Goal: Task Accomplishment & Management: Manage account settings

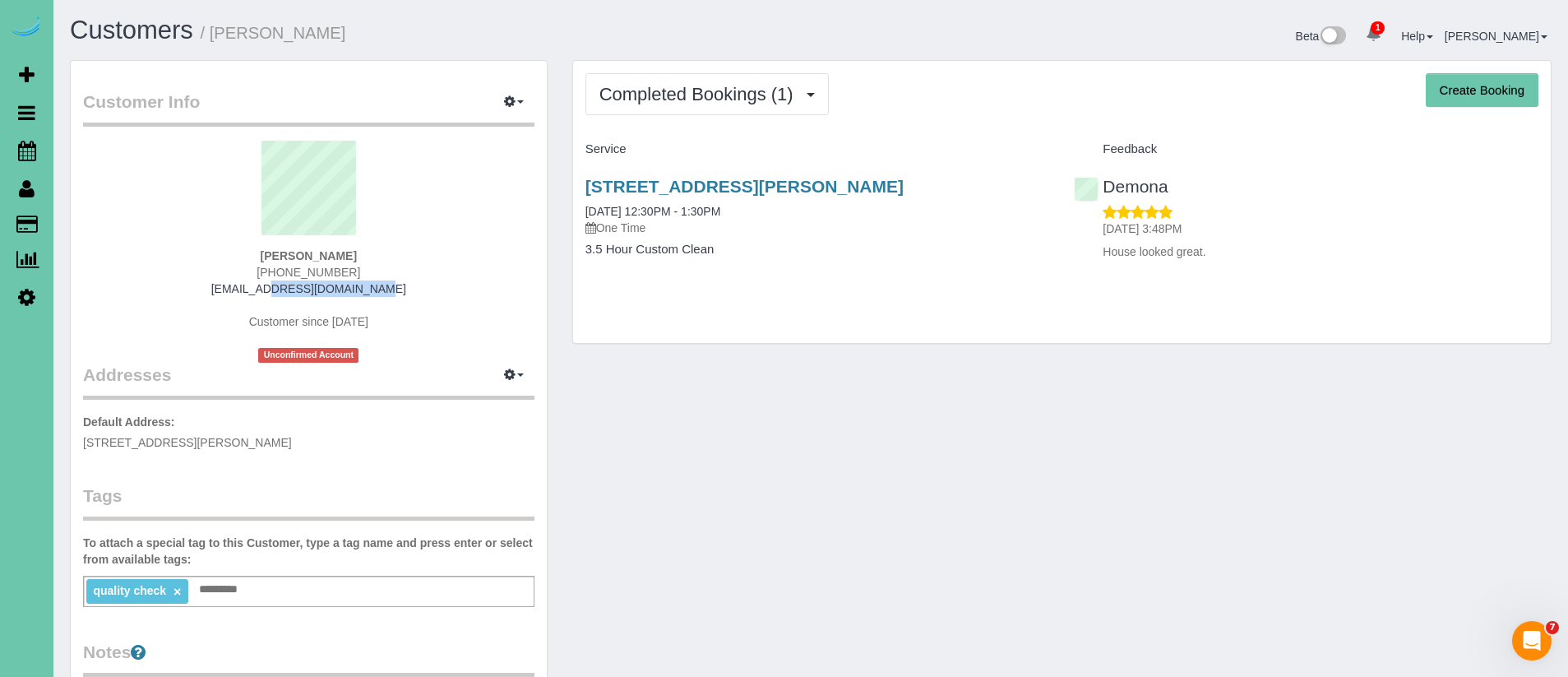
drag, startPoint x: 380, startPoint y: 288, endPoint x: 223, endPoint y: 288, distance: 157.0
click at [226, 288] on div "Carol Williamson (402) 651-5102 ctct014@gmail.com Customer since 2025 Unconfirm…" at bounding box center [309, 252] width 451 height 222
copy link "ctct014@gmail.com"
drag, startPoint x: 381, startPoint y: 260, endPoint x: 374, endPoint y: 278, distance: 19.3
click at [381, 261] on div "Carol Williamson (402) 651-5102 ctct014@gmail.com Customer since 2025 Unconfirm…" at bounding box center [309, 252] width 451 height 222
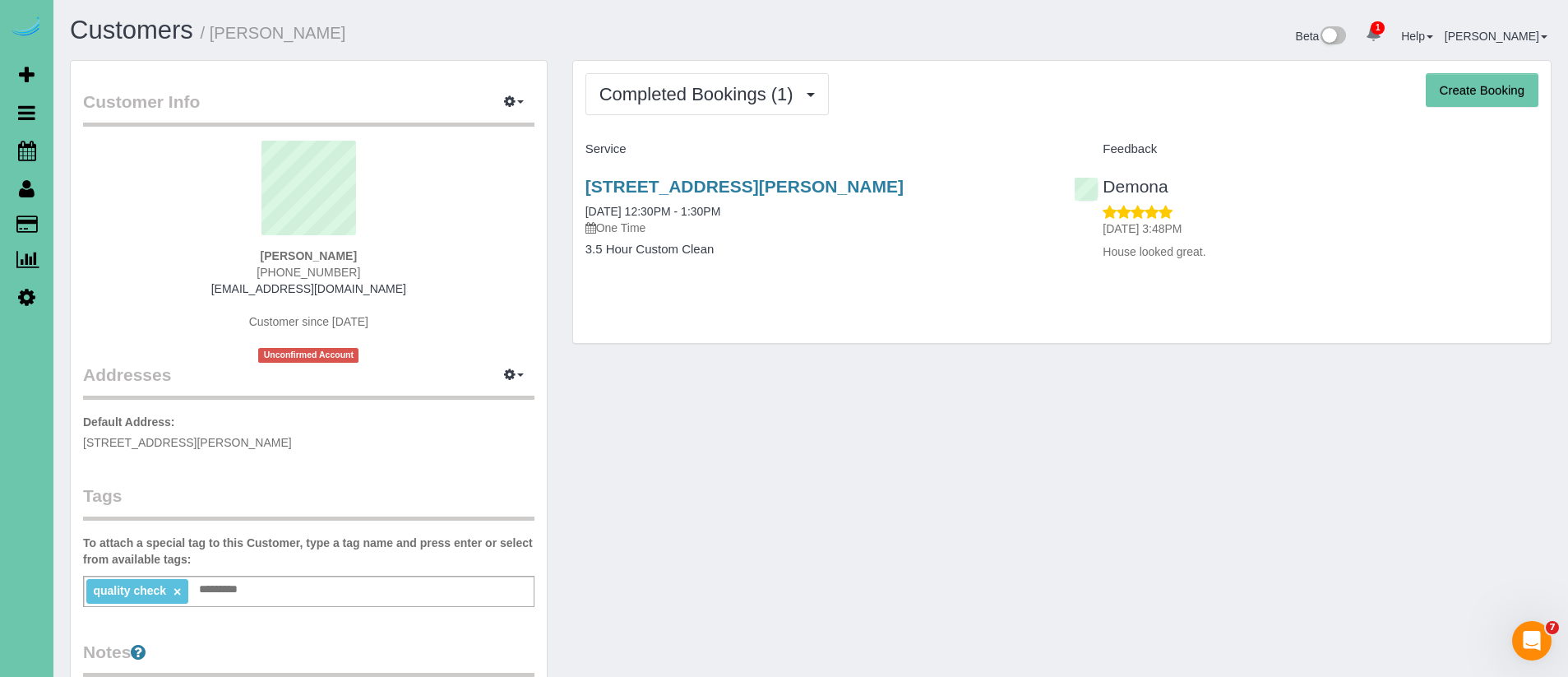
drag, startPoint x: 374, startPoint y: 274, endPoint x: 193, endPoint y: 271, distance: 181.0
click at [193, 271] on div "Carol Williamson (402) 651-5102 ctct014@gmail.com Customer since 2025 Unconfirm…" at bounding box center [309, 252] width 451 height 222
copy span "(402) 651-5102"
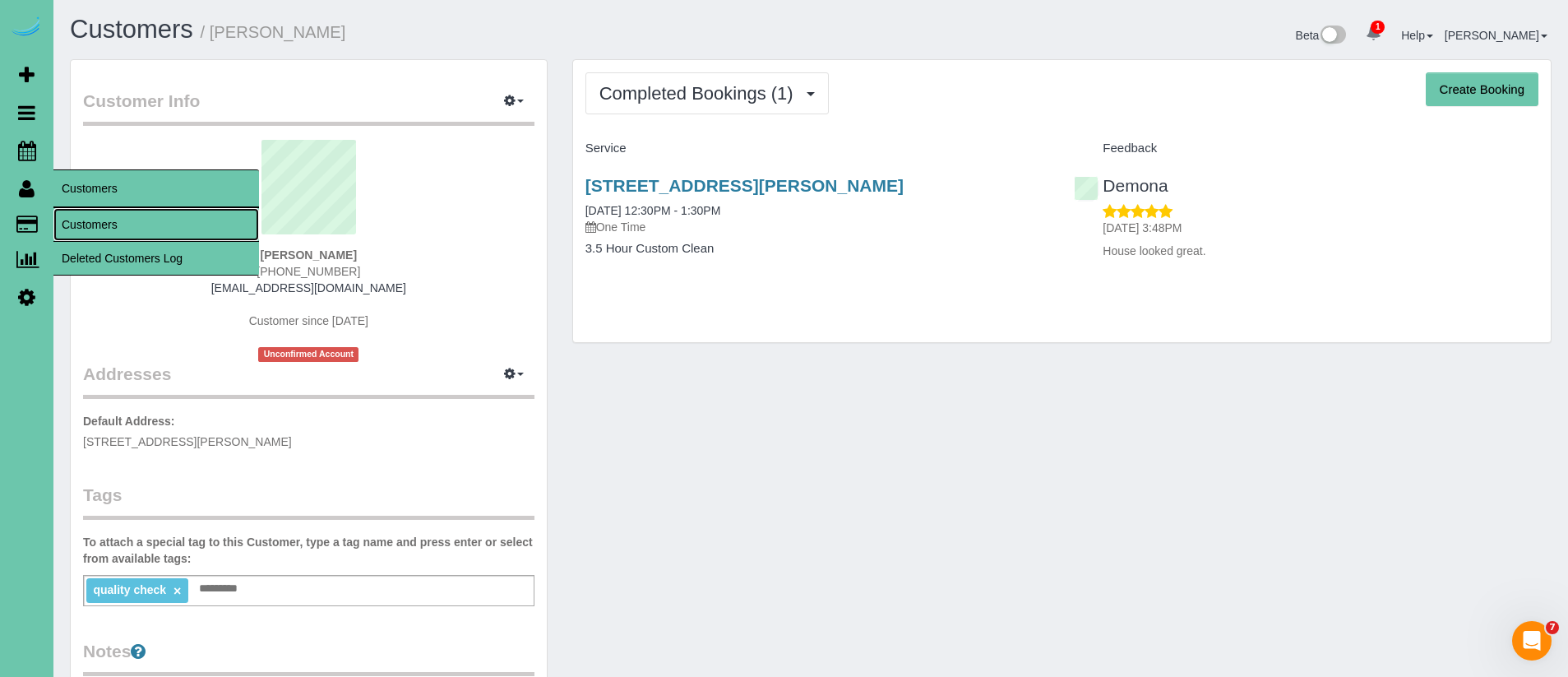
click at [106, 217] on link "Customers" at bounding box center [157, 225] width 206 height 33
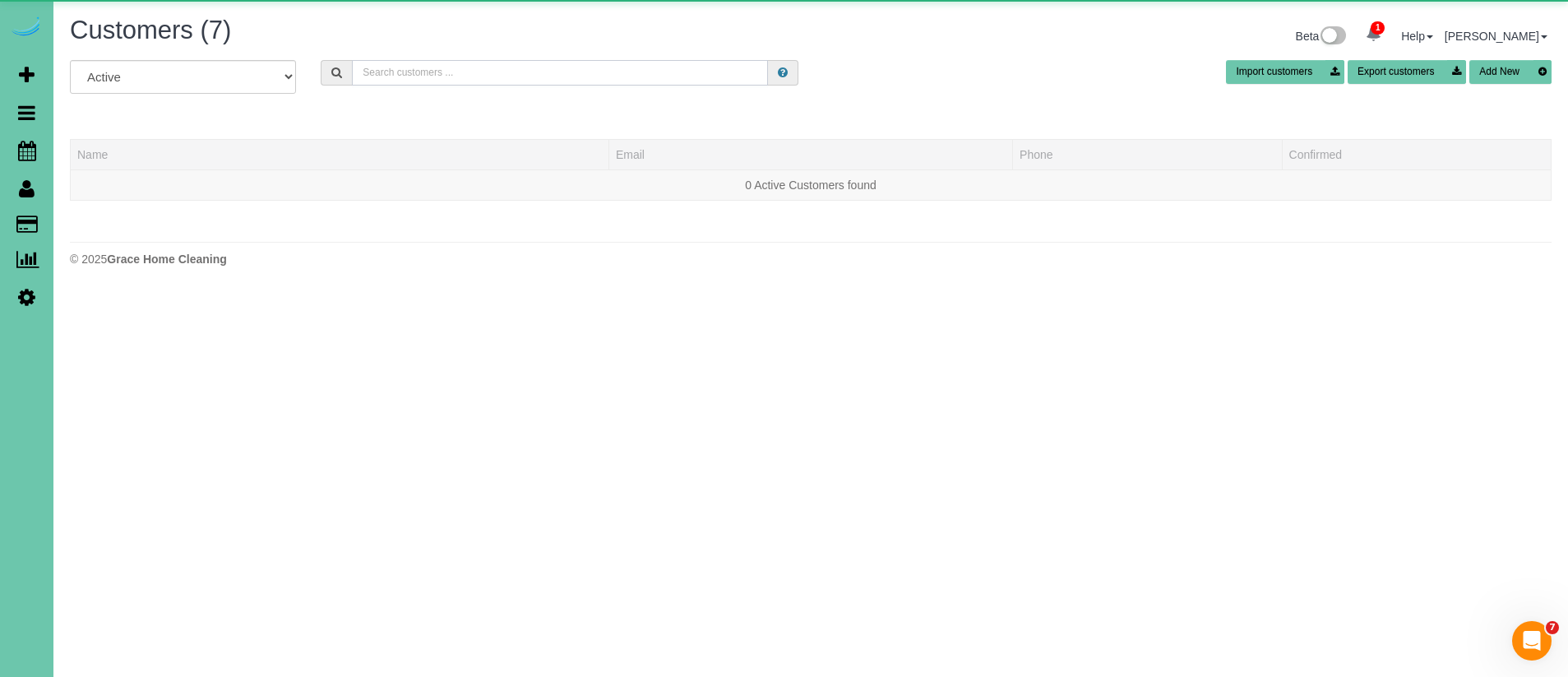
click at [525, 66] on input "text" at bounding box center [560, 72] width 416 height 25
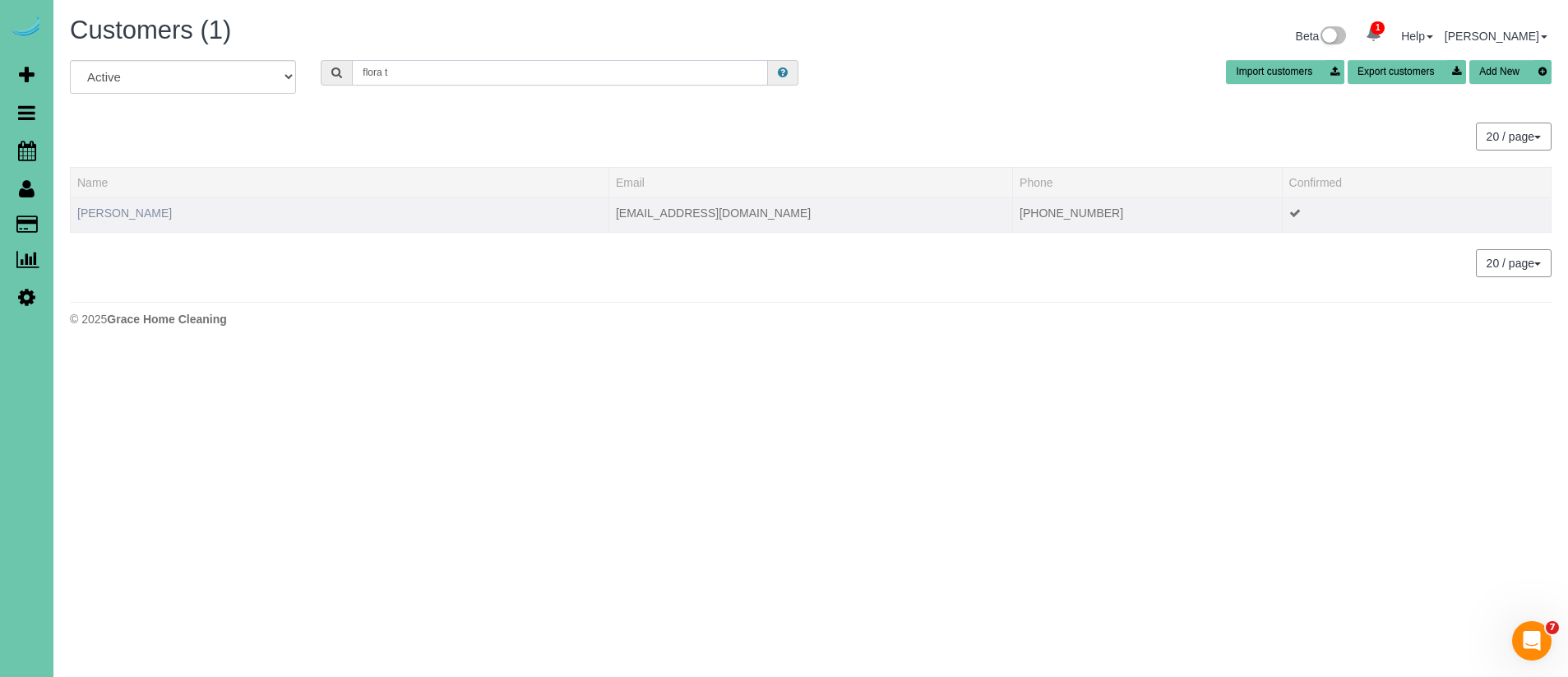
type input "flora t"
click at [114, 218] on link "Flora Tiedt" at bounding box center [124, 213] width 94 height 13
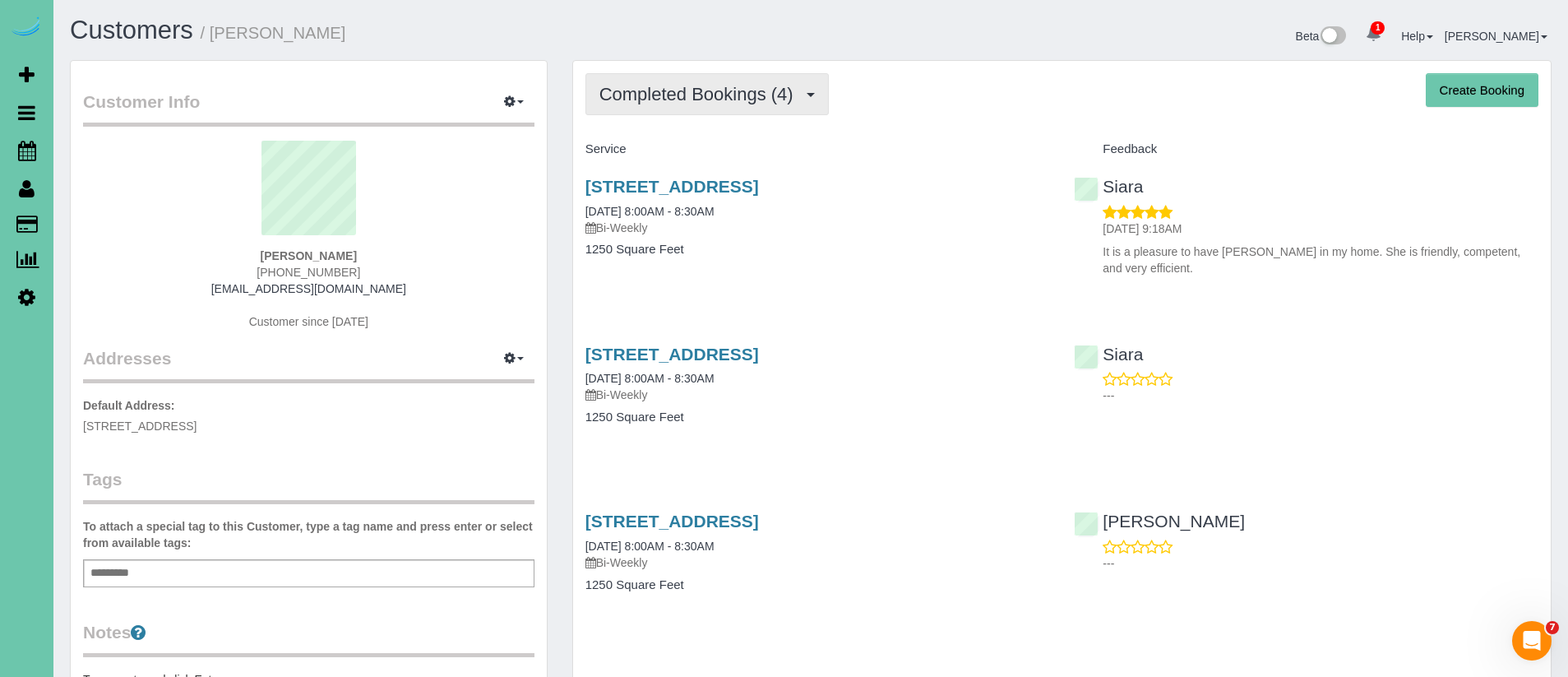
click at [700, 99] on span "Completed Bookings (4)" at bounding box center [701, 94] width 202 height 21
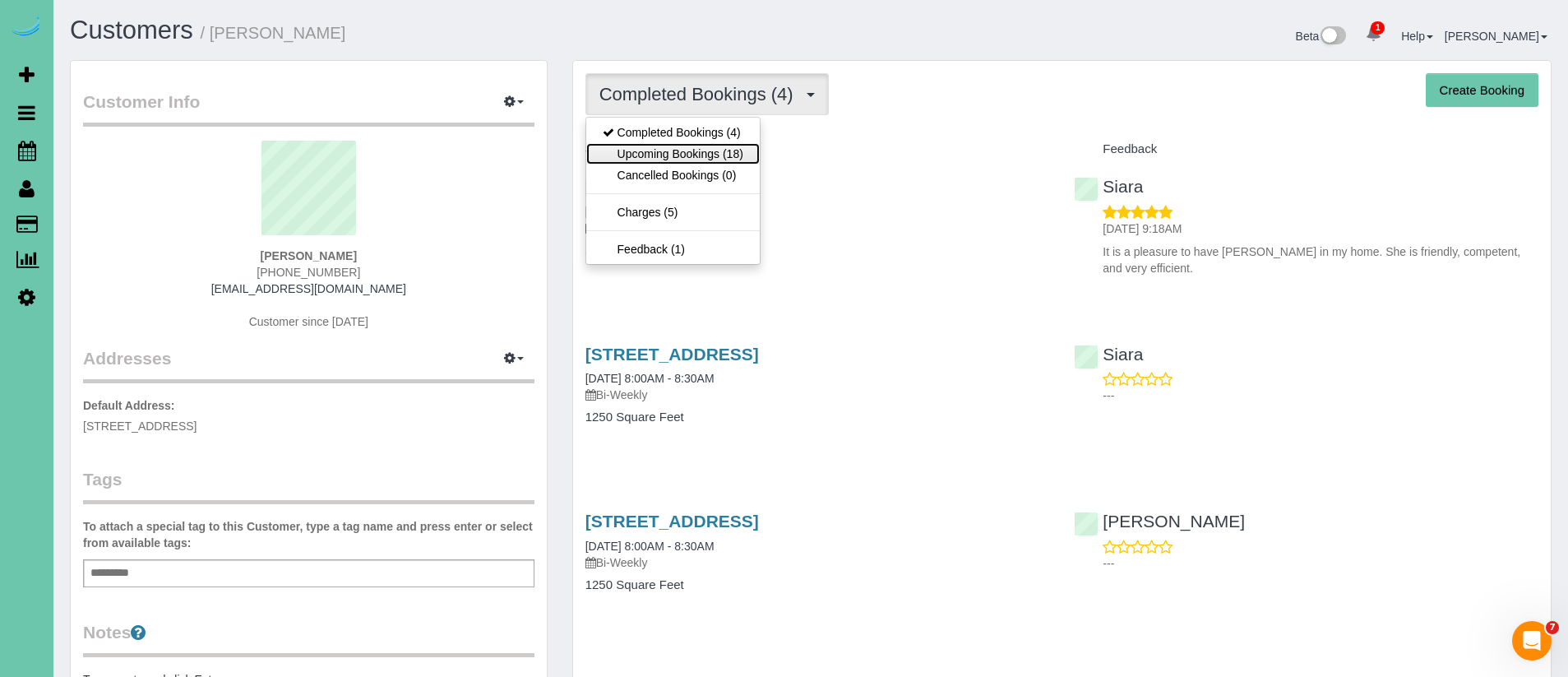
click at [728, 156] on link "Upcoming Bookings (18)" at bounding box center [673, 153] width 174 height 22
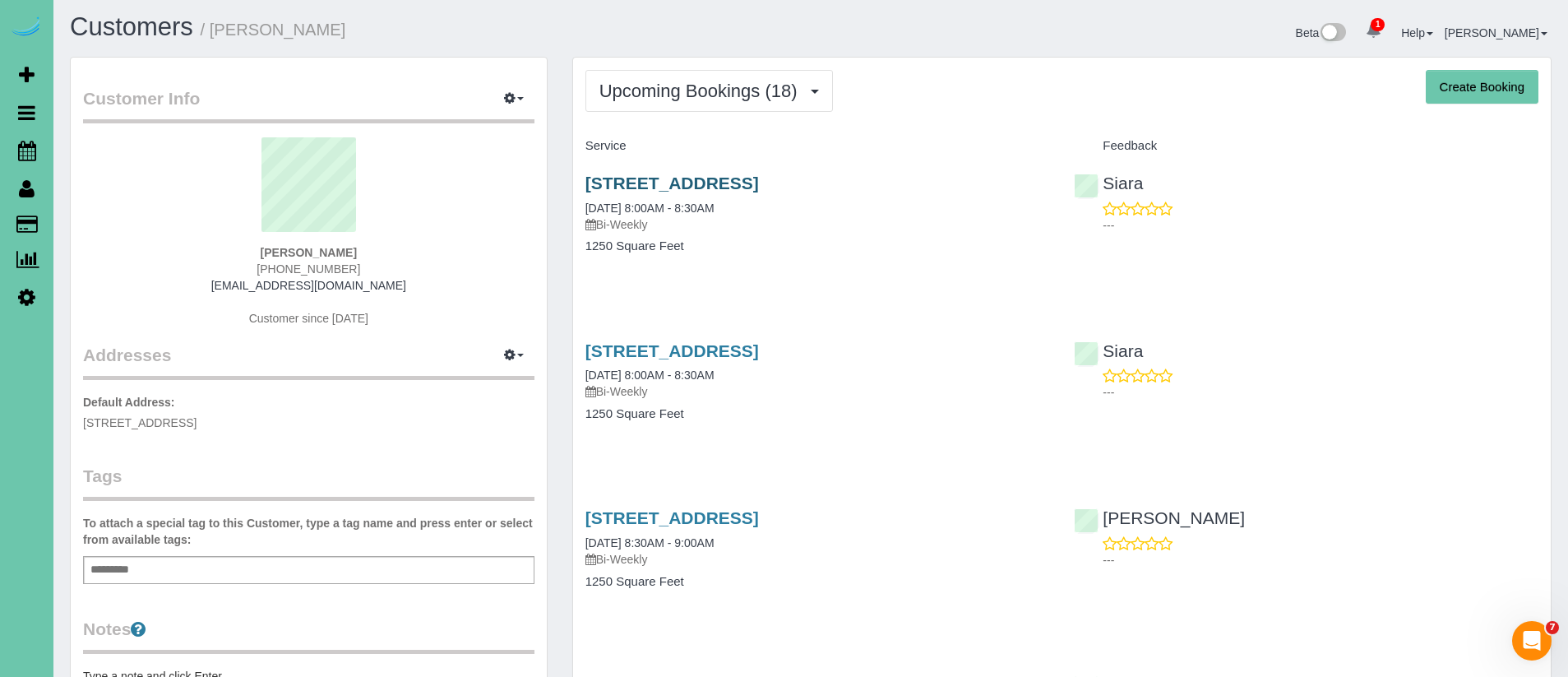
scroll to position [1, 0]
click at [692, 171] on div "2568 S 125th Ave, Omaha, NE 68144 10/14/2025 8:00AM - 8:30AM Bi-Weekly 1250 Squ…" at bounding box center [818, 225] width 490 height 126
click at [693, 187] on link "2568 S 125th Ave, Omaha, NE 68144" at bounding box center [672, 185] width 174 height 19
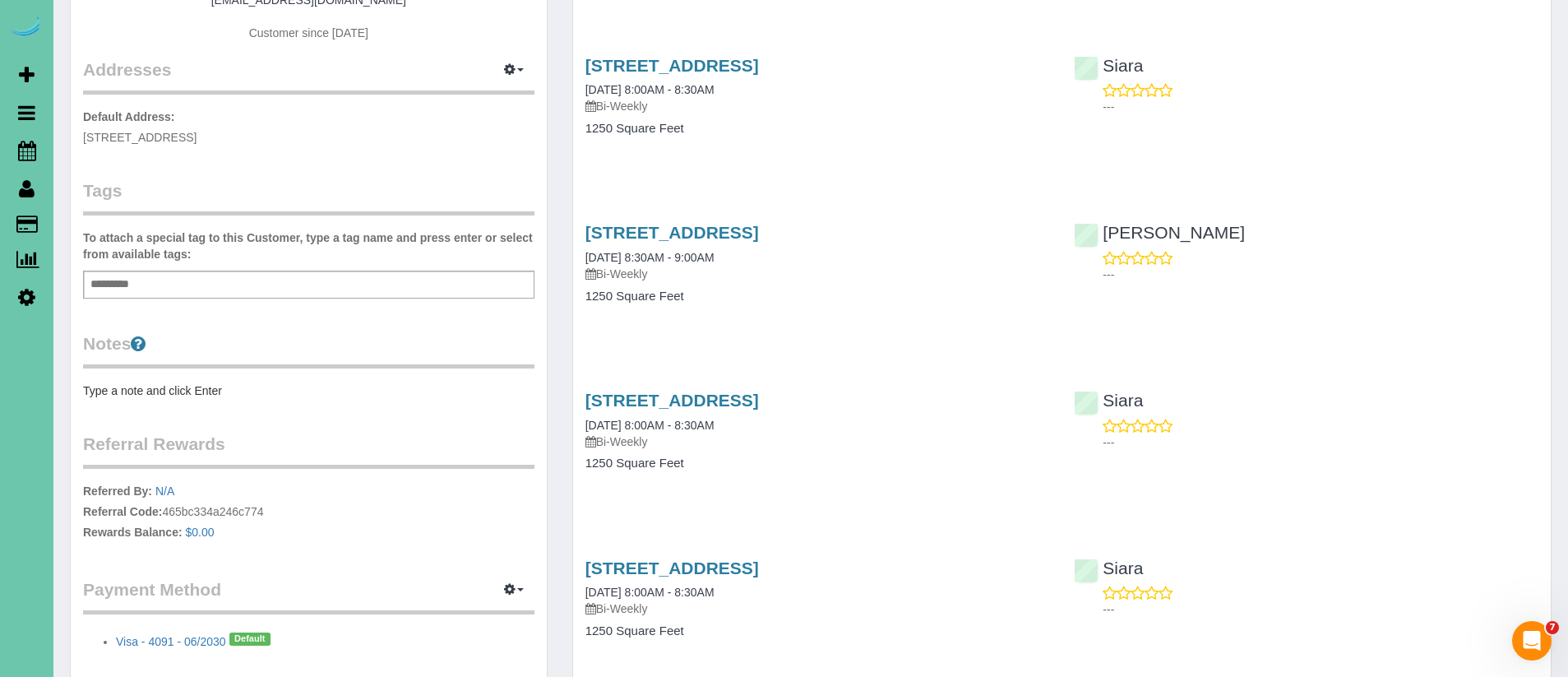
scroll to position [0, 0]
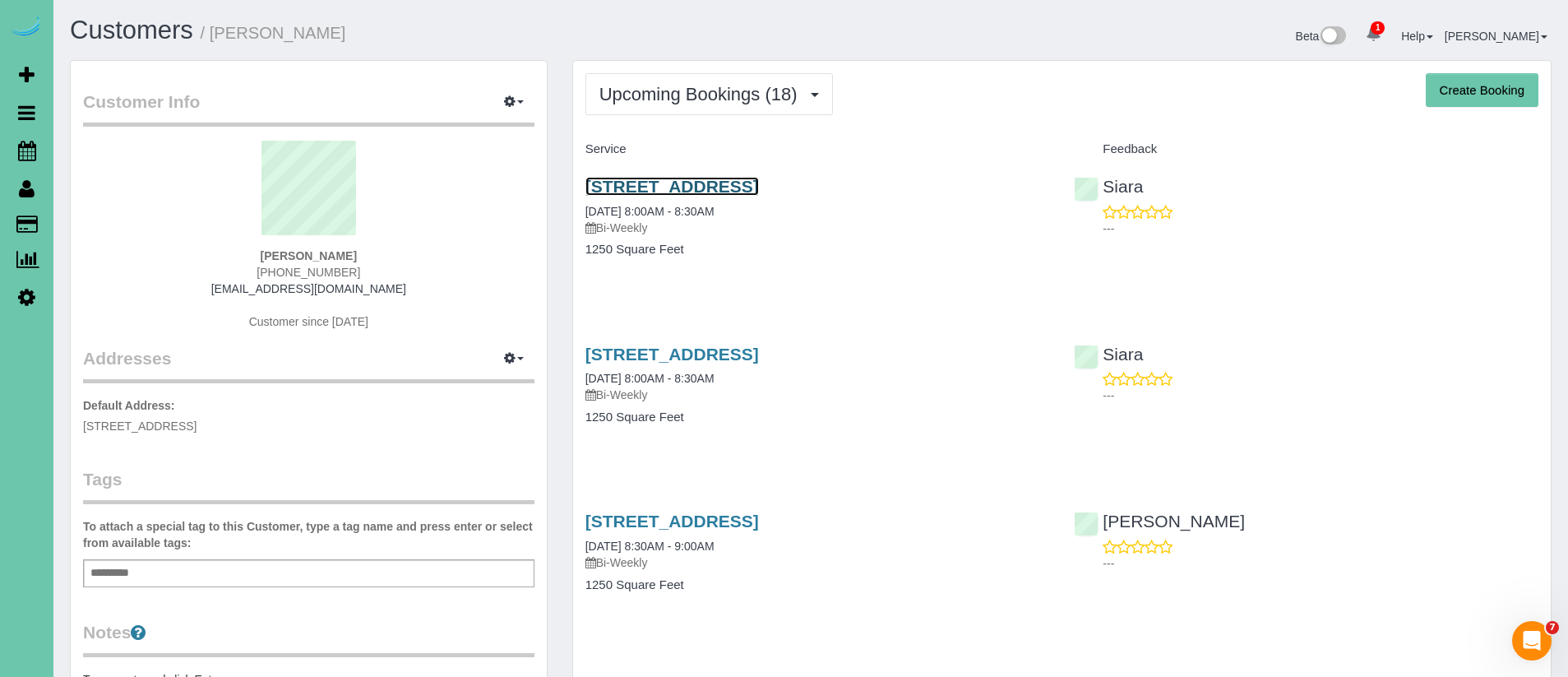
click at [736, 186] on link "2568 S 125th Ave, Omaha, NE 68144" at bounding box center [672, 186] width 174 height 19
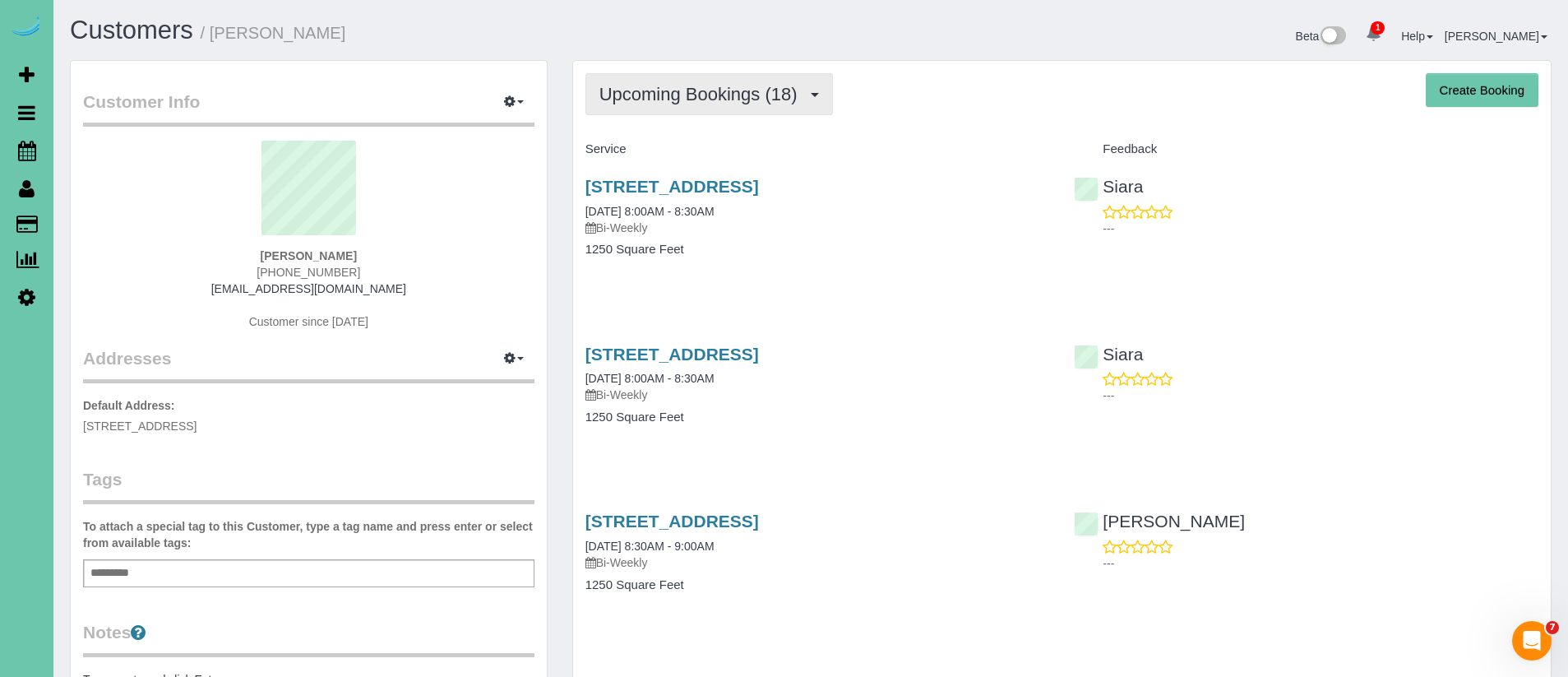
click at [735, 94] on span "Upcoming Bookings (18)" at bounding box center [702, 94] width 207 height 21
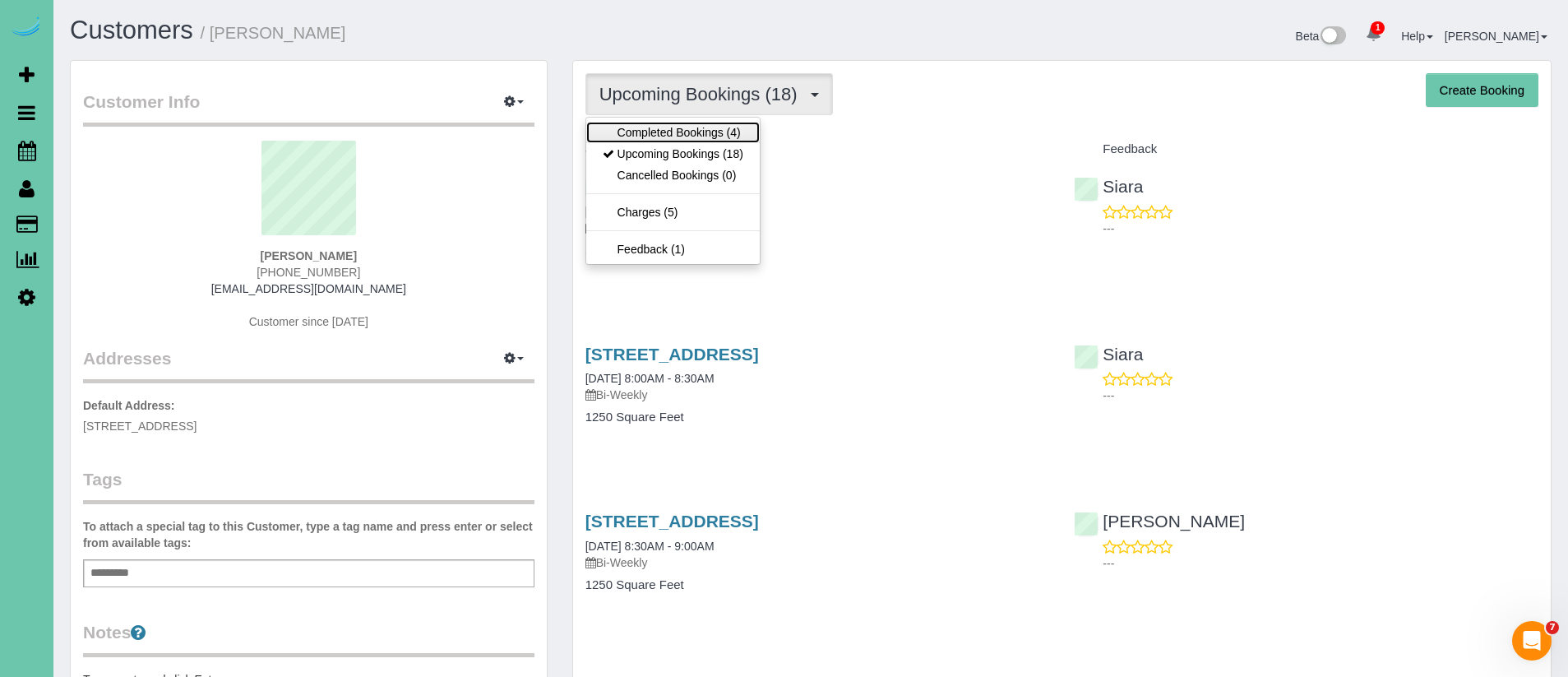
drag, startPoint x: 697, startPoint y: 136, endPoint x: 693, endPoint y: 128, distance: 8.9
click at [697, 136] on link "Completed Bookings (4)" at bounding box center [673, 132] width 174 height 22
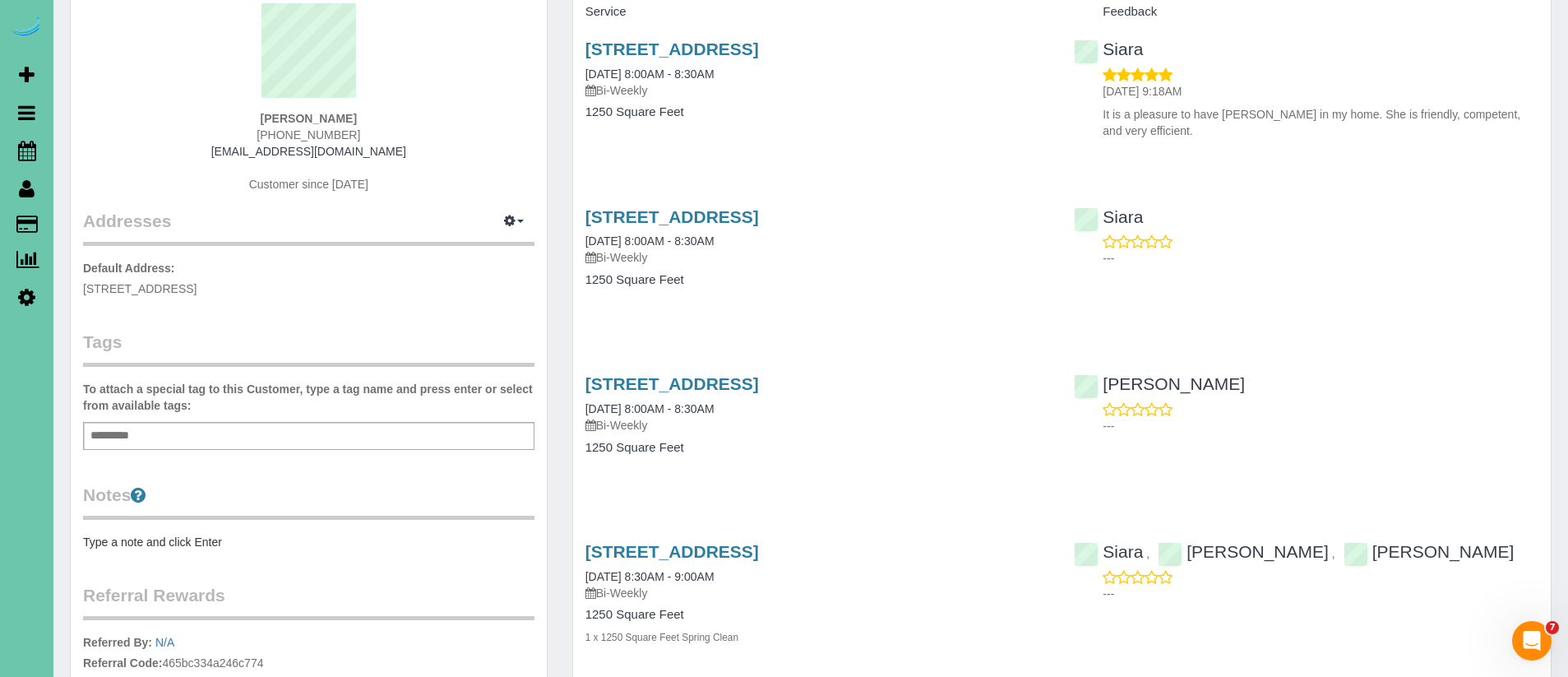
scroll to position [381, 0]
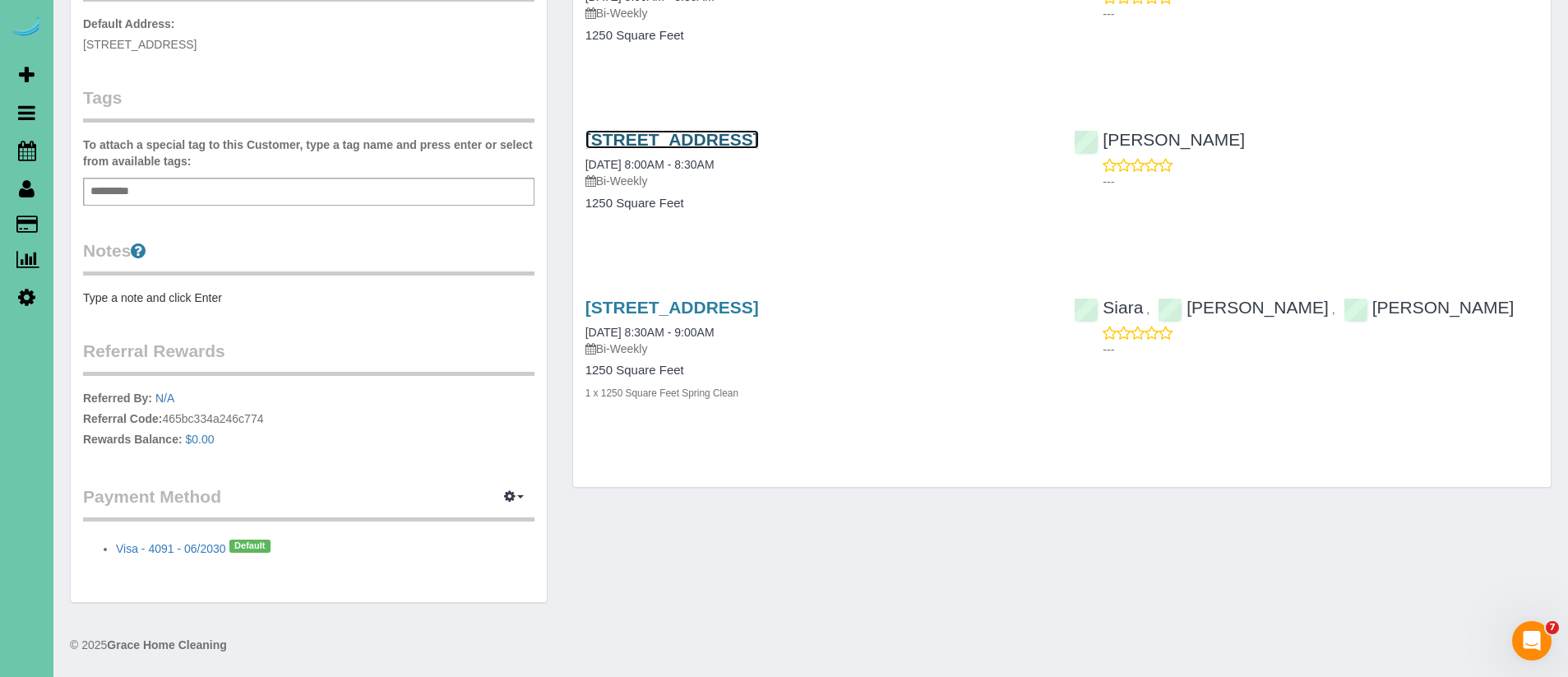
click at [758, 137] on link "2568 S 125th Ave, Omaha, NE 68144" at bounding box center [672, 139] width 174 height 19
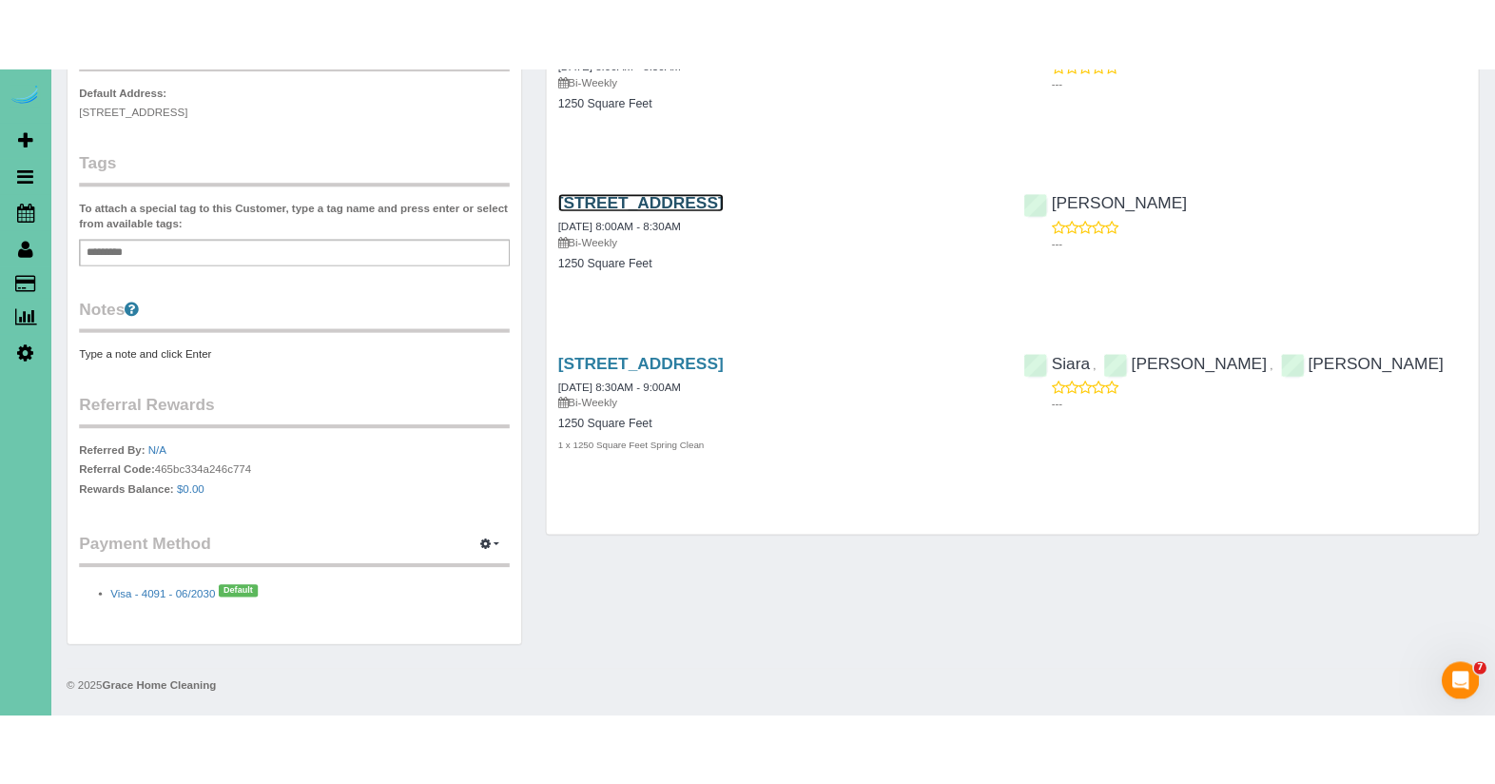
scroll to position [0, 0]
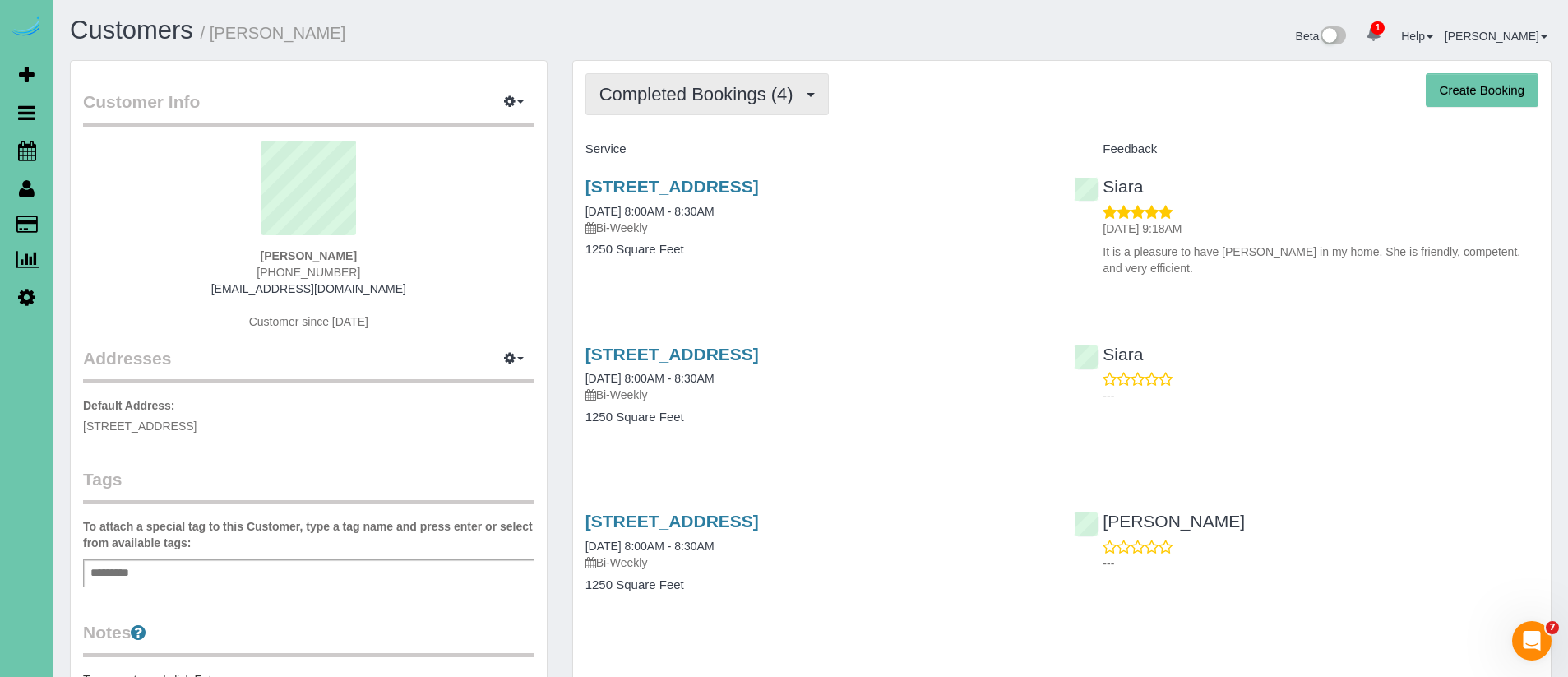
click at [657, 107] on button "Completed Bookings (4)" at bounding box center [707, 94] width 243 height 42
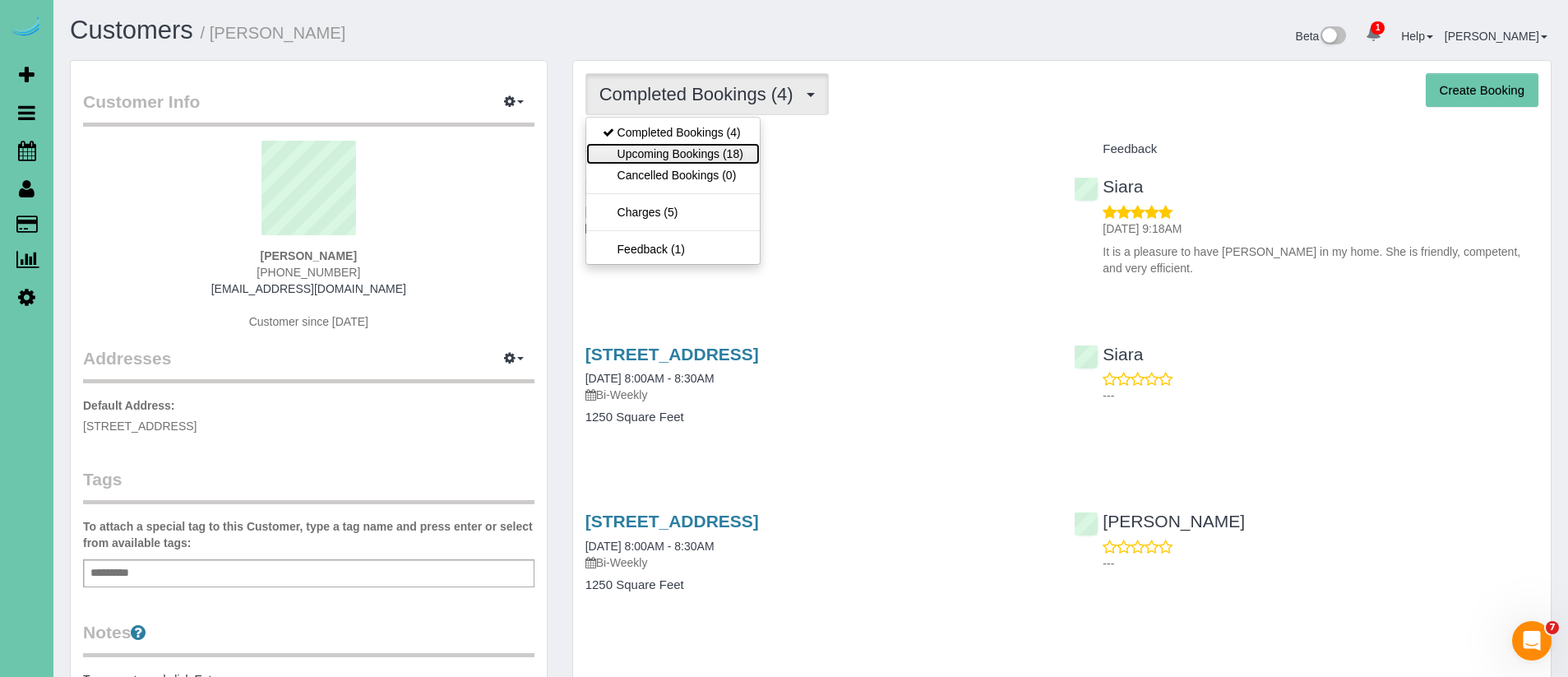
click at [695, 146] on link "Upcoming Bookings (18)" at bounding box center [673, 153] width 174 height 22
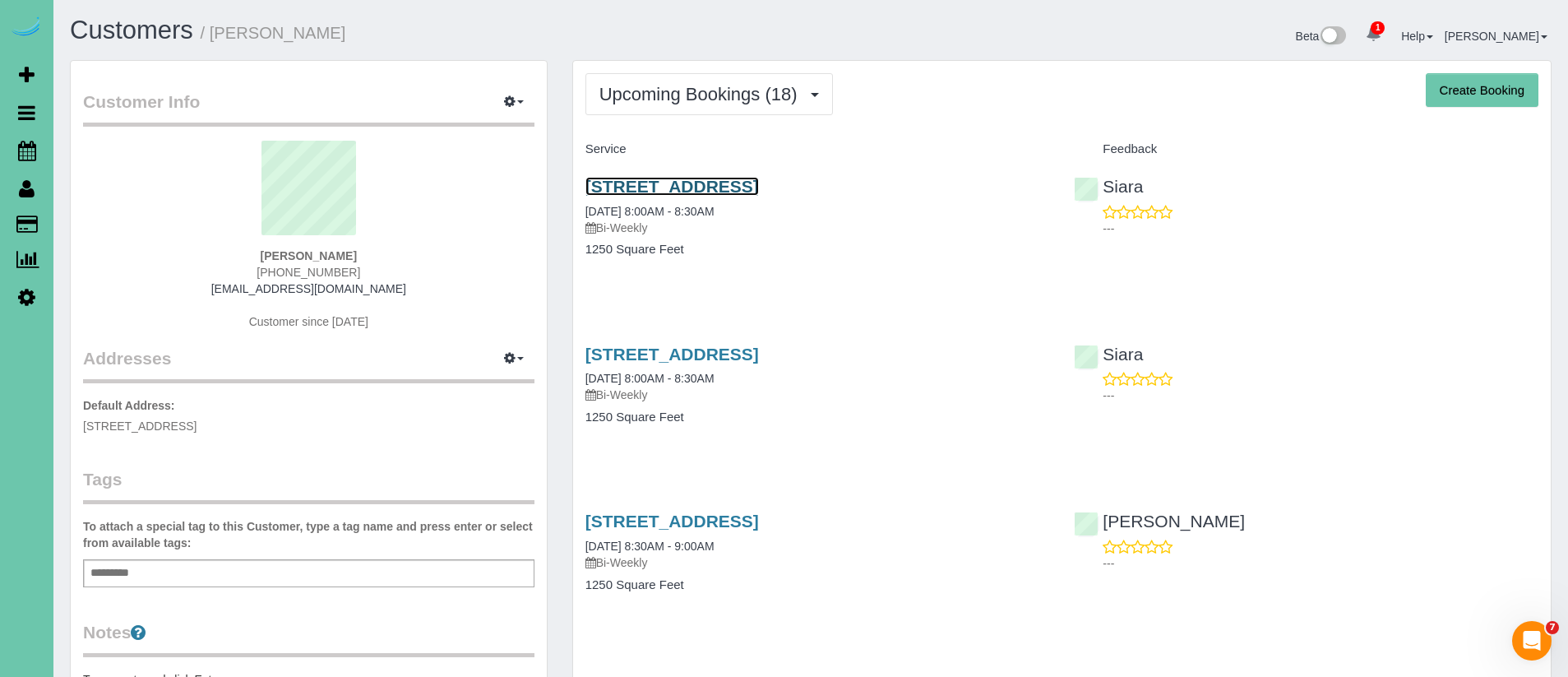
click at [759, 188] on link "2568 S 125th Ave, Omaha, NE 68144" at bounding box center [672, 186] width 174 height 19
click at [759, 355] on link "2568 S 125th Ave, Omaha, NE 68144" at bounding box center [672, 354] width 174 height 19
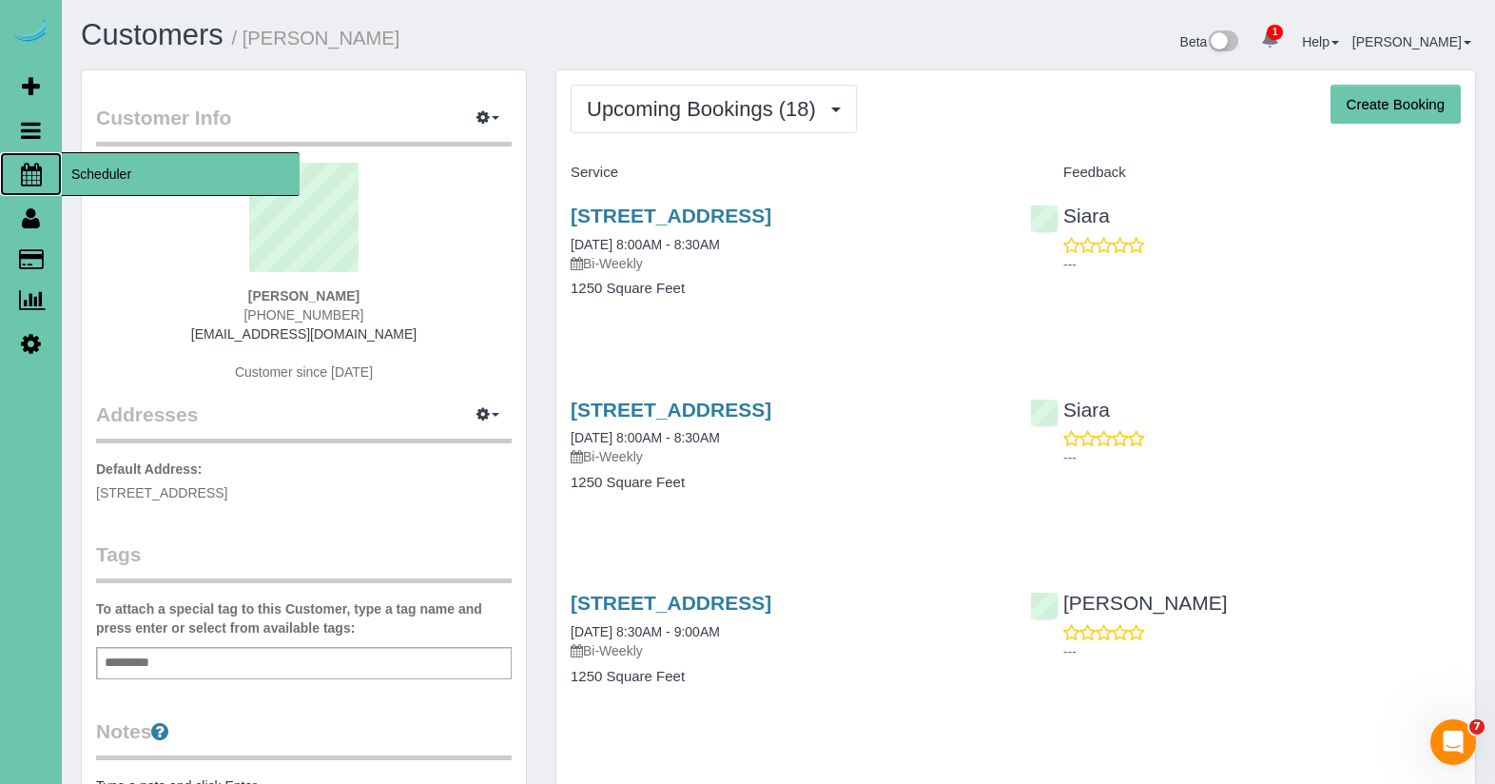
click at [145, 181] on span "Scheduler" at bounding box center [181, 174] width 238 height 44
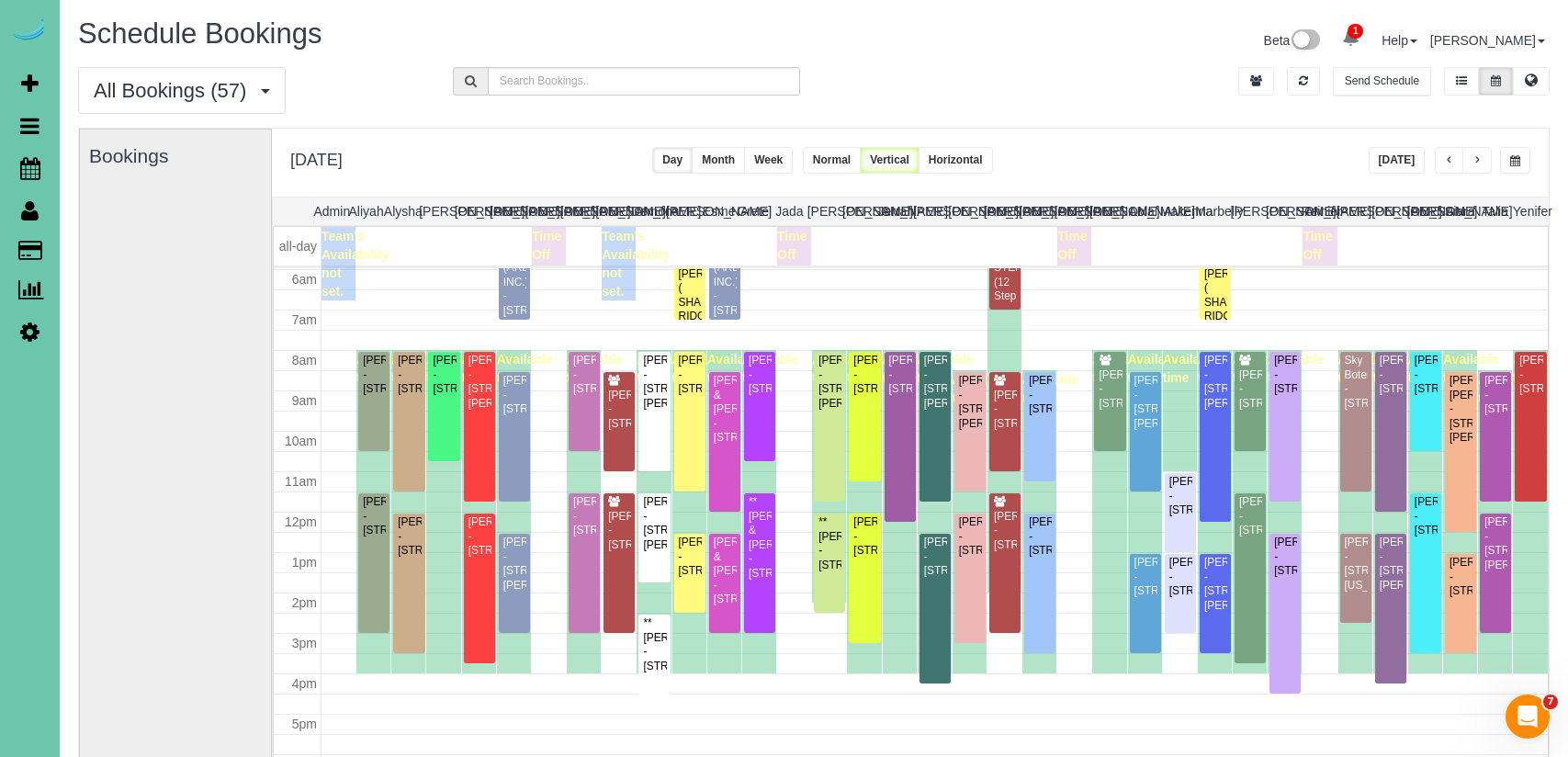
scroll to position [268, 0]
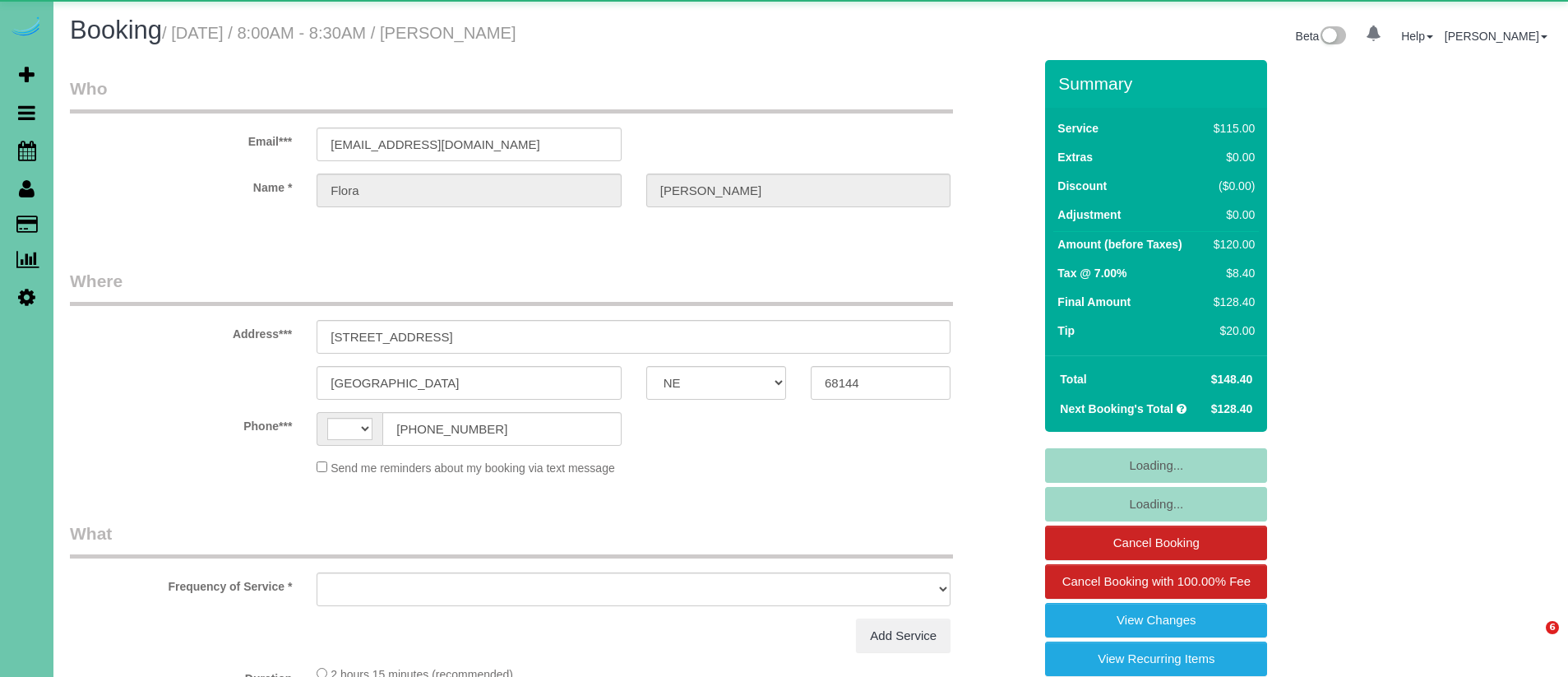
select select "NE"
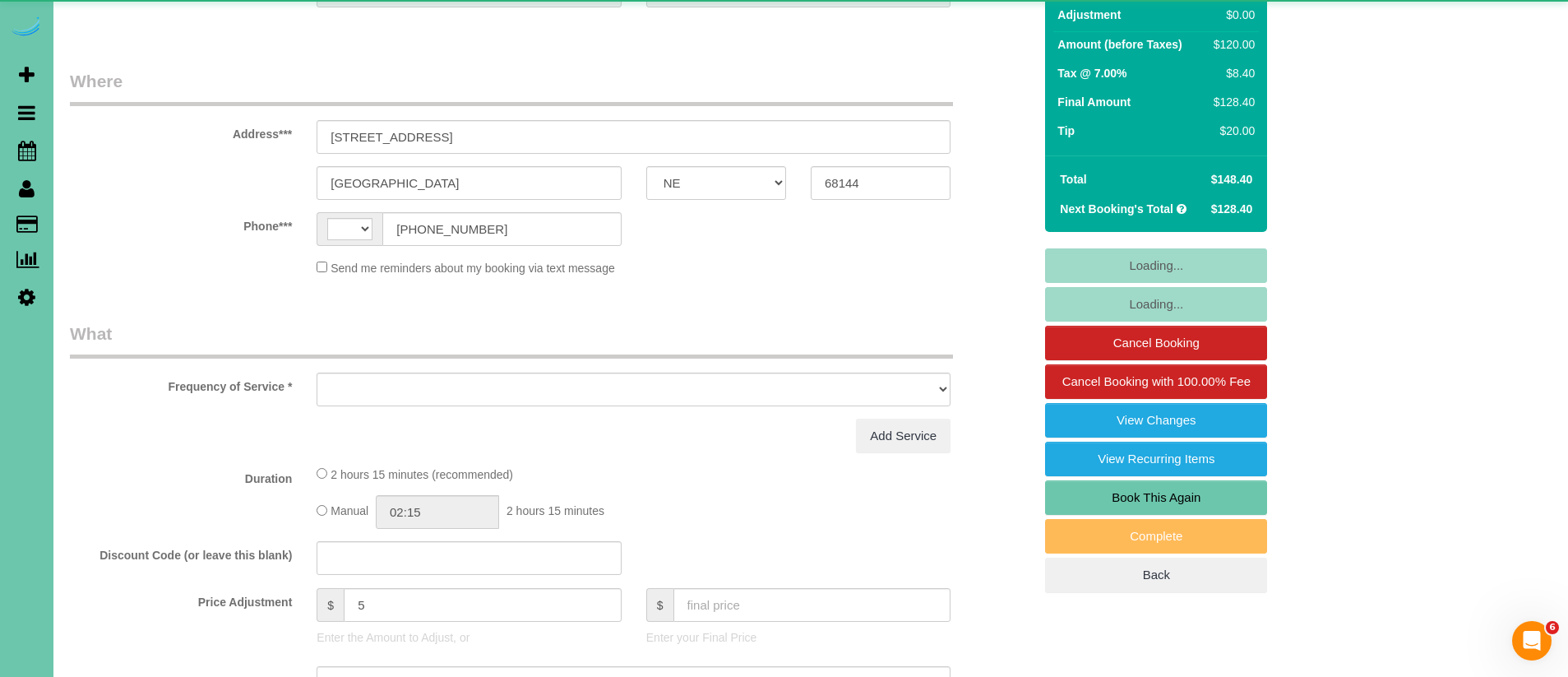
select select "string:[GEOGRAPHIC_DATA]"
select select "object:664"
select select "string:fspay-44cc49dc-e9d8-4851-8328-d1f2528b3465"
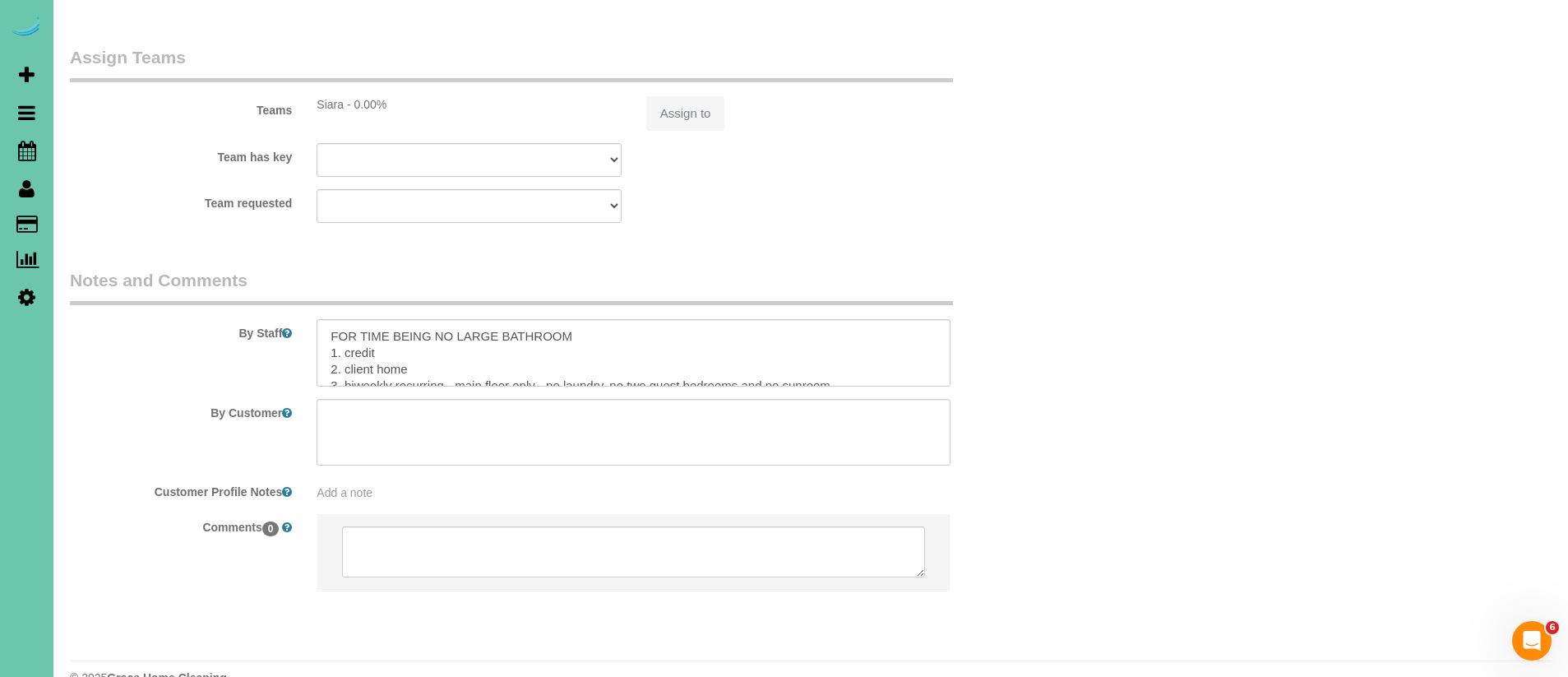
select select "object:722"
drag, startPoint x: 618, startPoint y: 308, endPoint x: 360, endPoint y: 290, distance: 258.6
click at [360, 318] on textarea at bounding box center [633, 352] width 634 height 67
drag, startPoint x: 235, startPoint y: 239, endPoint x: 272, endPoint y: 209, distance: 47.6
click at [236, 267] on legend "Notes and Comments" at bounding box center [511, 285] width 883 height 37
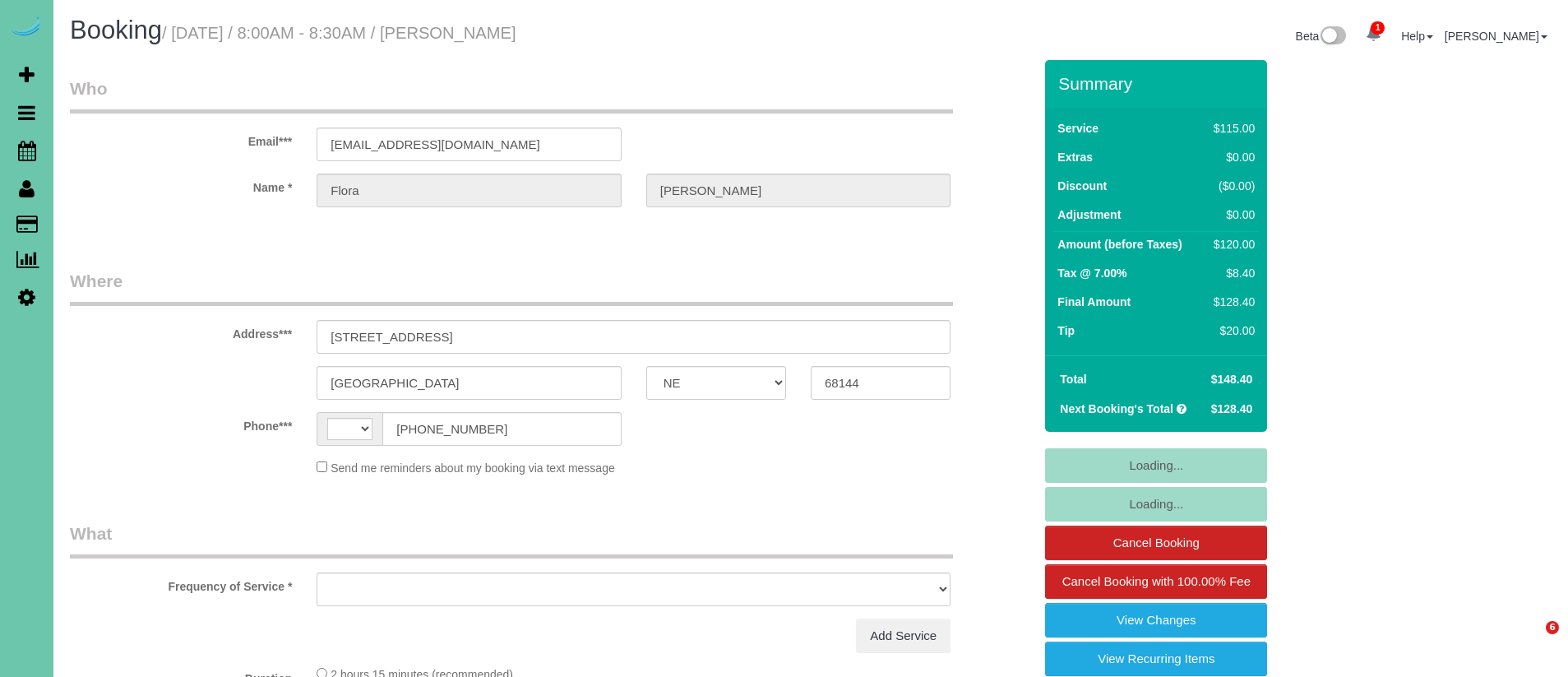
select select "NE"
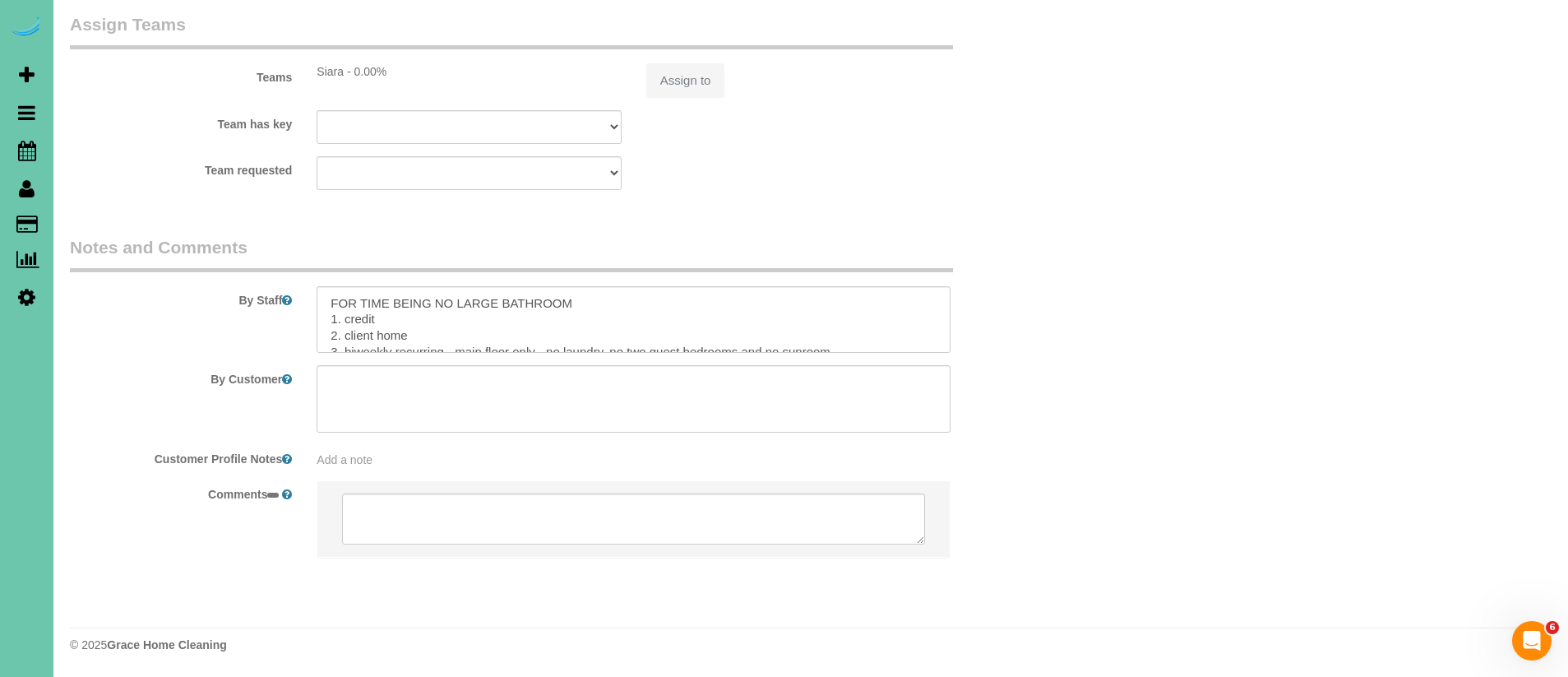
select select "string:[GEOGRAPHIC_DATA]"
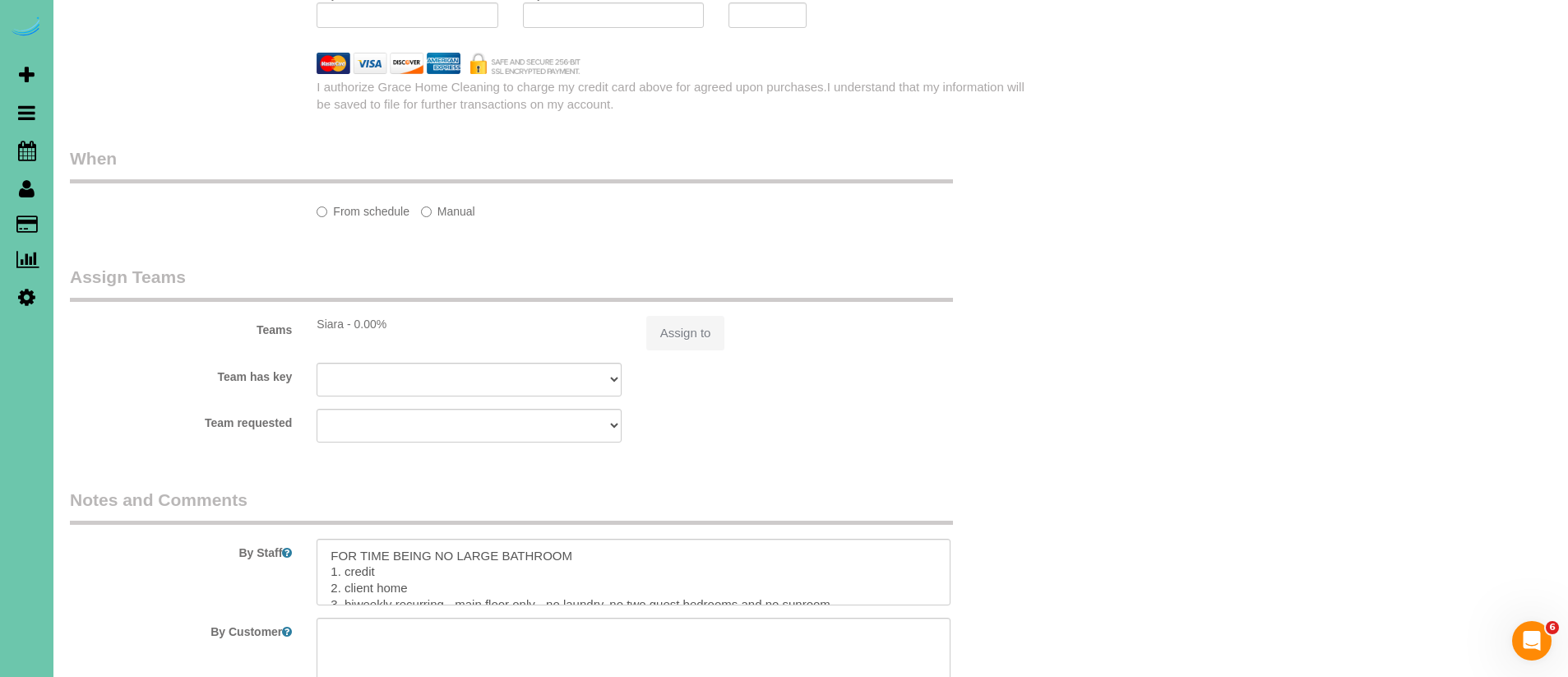
select select "object:664"
select select "string:fspay-44cc49dc-e9d8-4851-8328-d1f2528b3465"
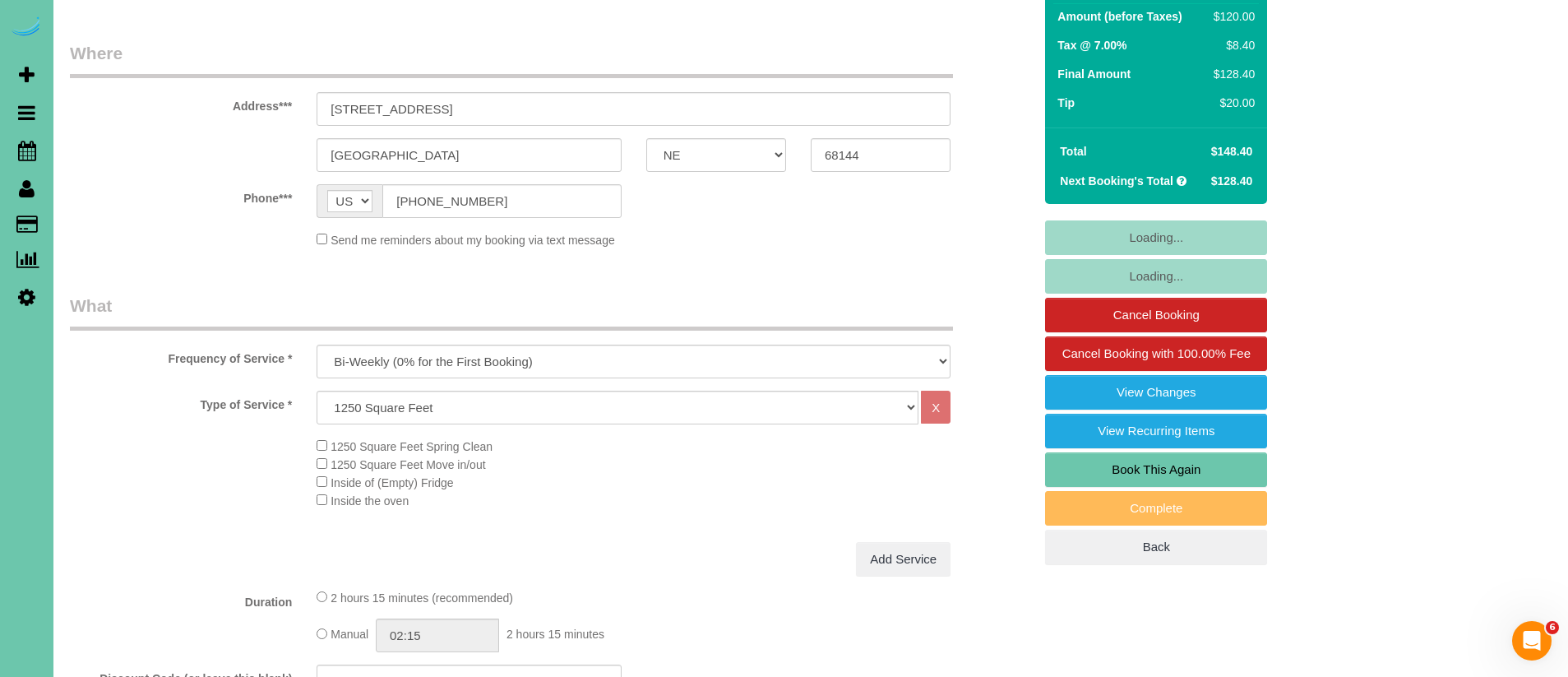
select select "object:722"
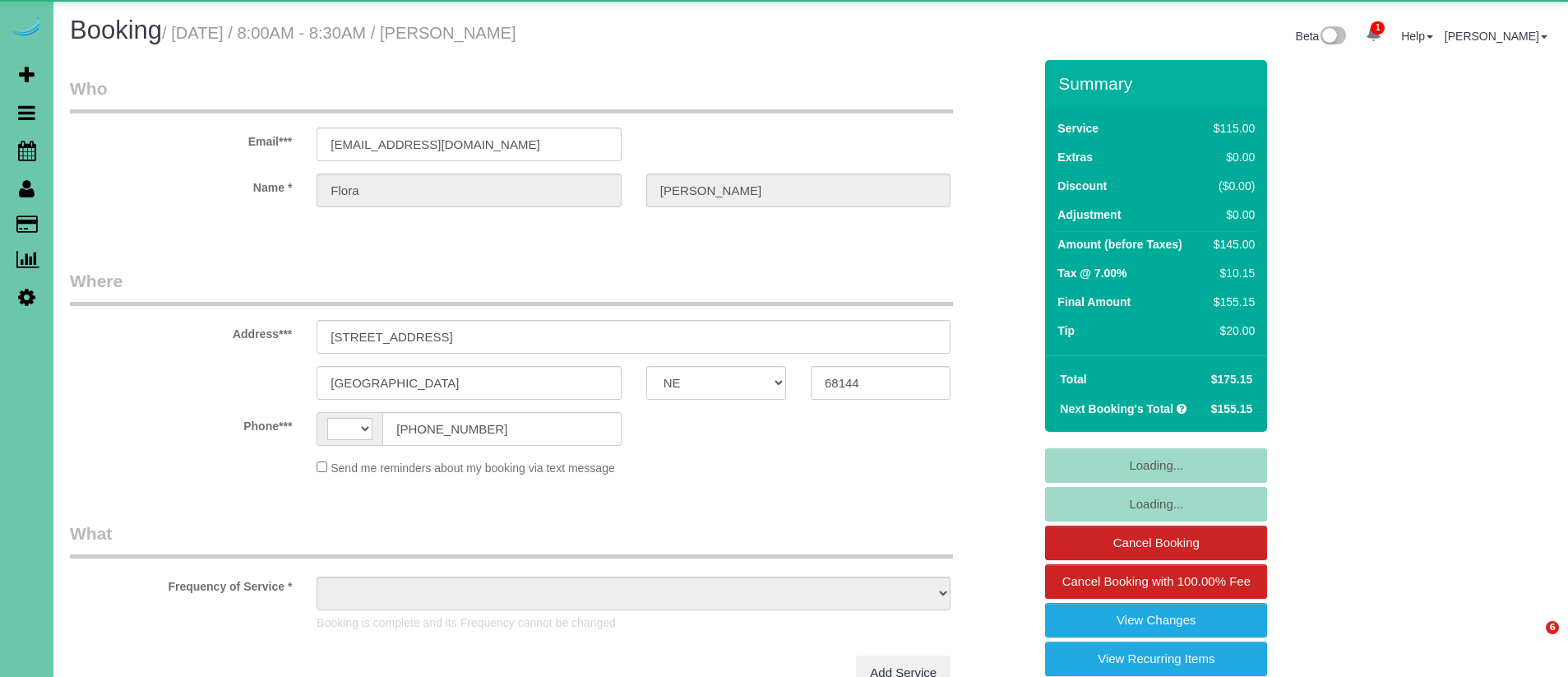
select select "NE"
select select "string:[GEOGRAPHIC_DATA]"
select select "object:640"
select select "string:fspay-44cc49dc-e9d8-4851-8328-d1f2528b3465"
select select "object:856"
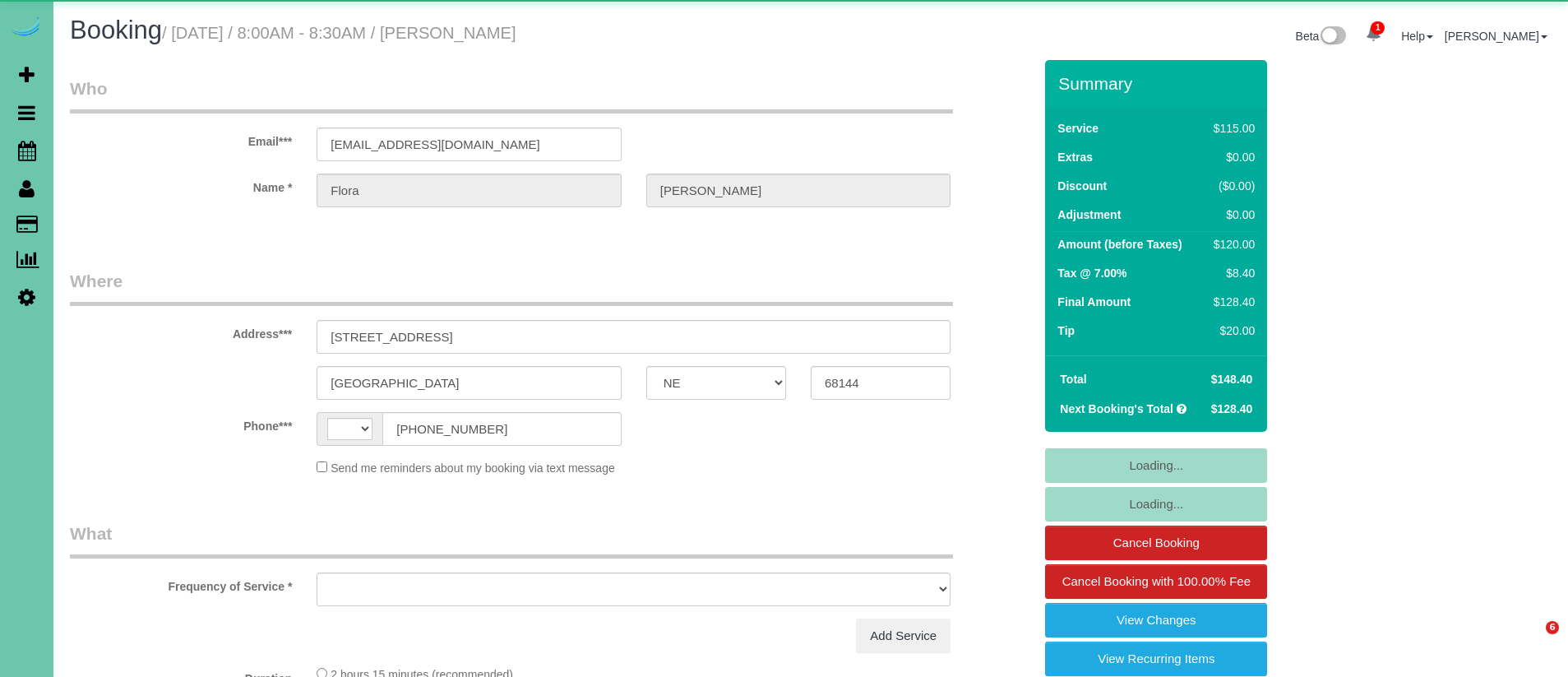
select select "NE"
select select "string:[GEOGRAPHIC_DATA]"
select select "object:664"
select select "string:fspay-44cc49dc-e9d8-4851-8328-d1f2528b3465"
select select "object:909"
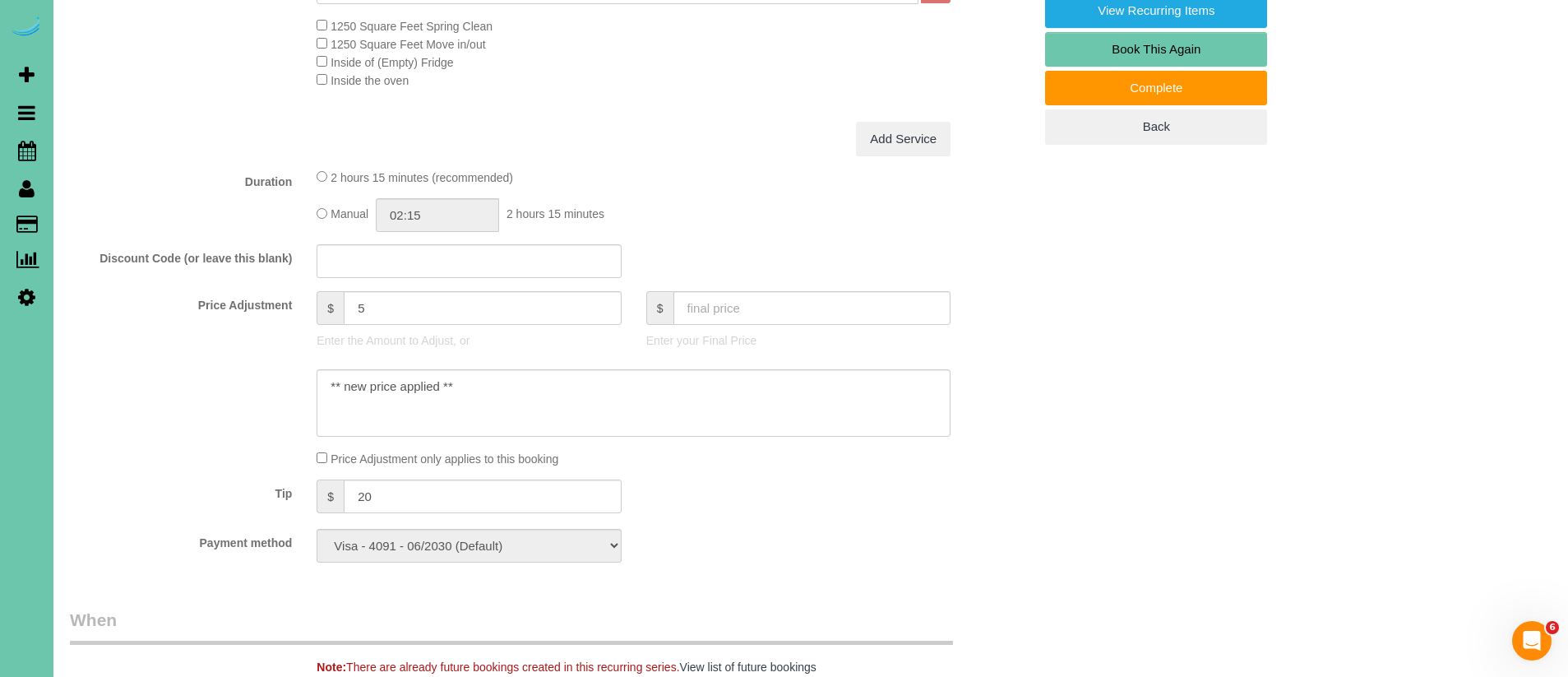
scroll to position [558, 0]
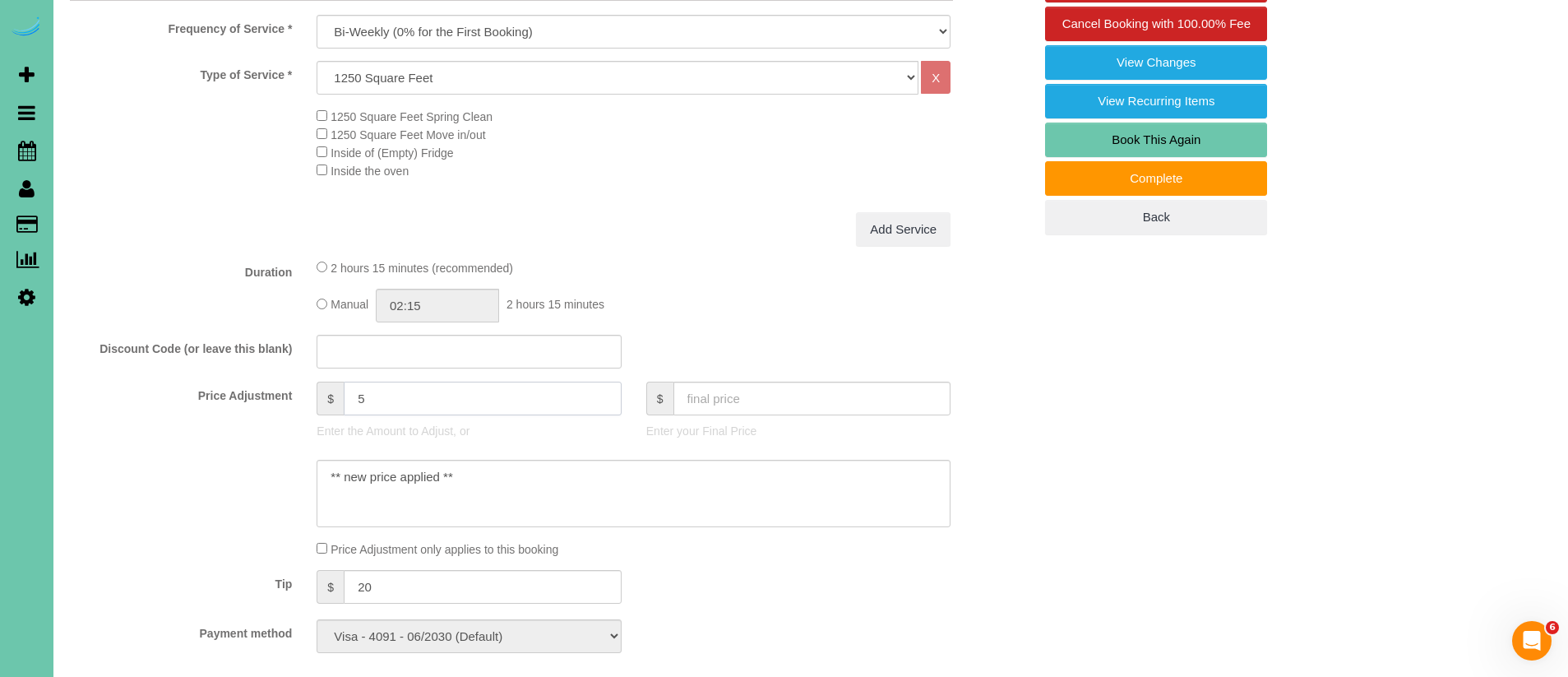
drag, startPoint x: 437, startPoint y: 398, endPoint x: 301, endPoint y: 393, distance: 136.1
click at [301, 393] on div "Price Adjustment $ 5 Enter the Amount to Adjust, or $ Enter your Final Price" at bounding box center [552, 414] width 988 height 66
click at [703, 254] on fieldset "What Frequency of Service * One Time Weekly (0% for the First Booking) Bi-Weekl…" at bounding box center [552, 315] width 963 height 702
type input "31.5"
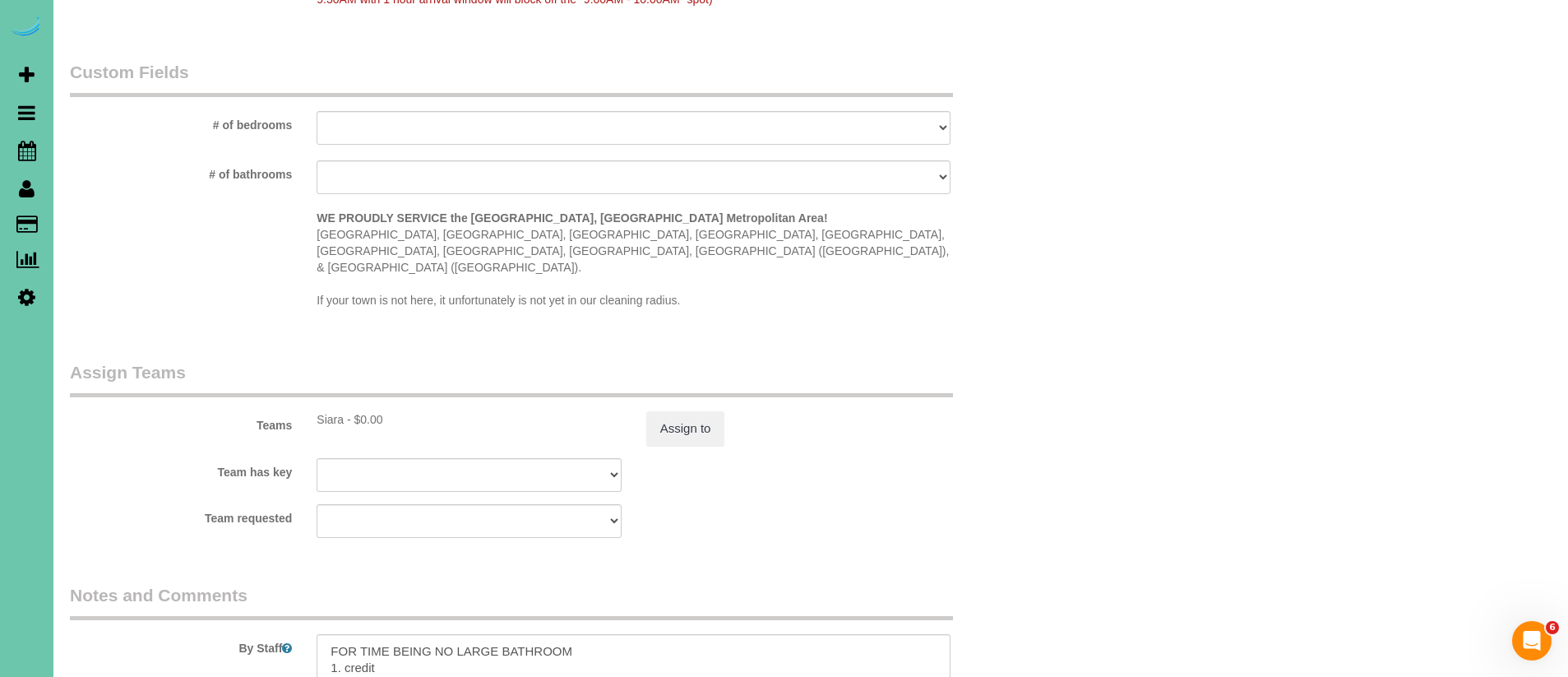
scroll to position [1798, 0]
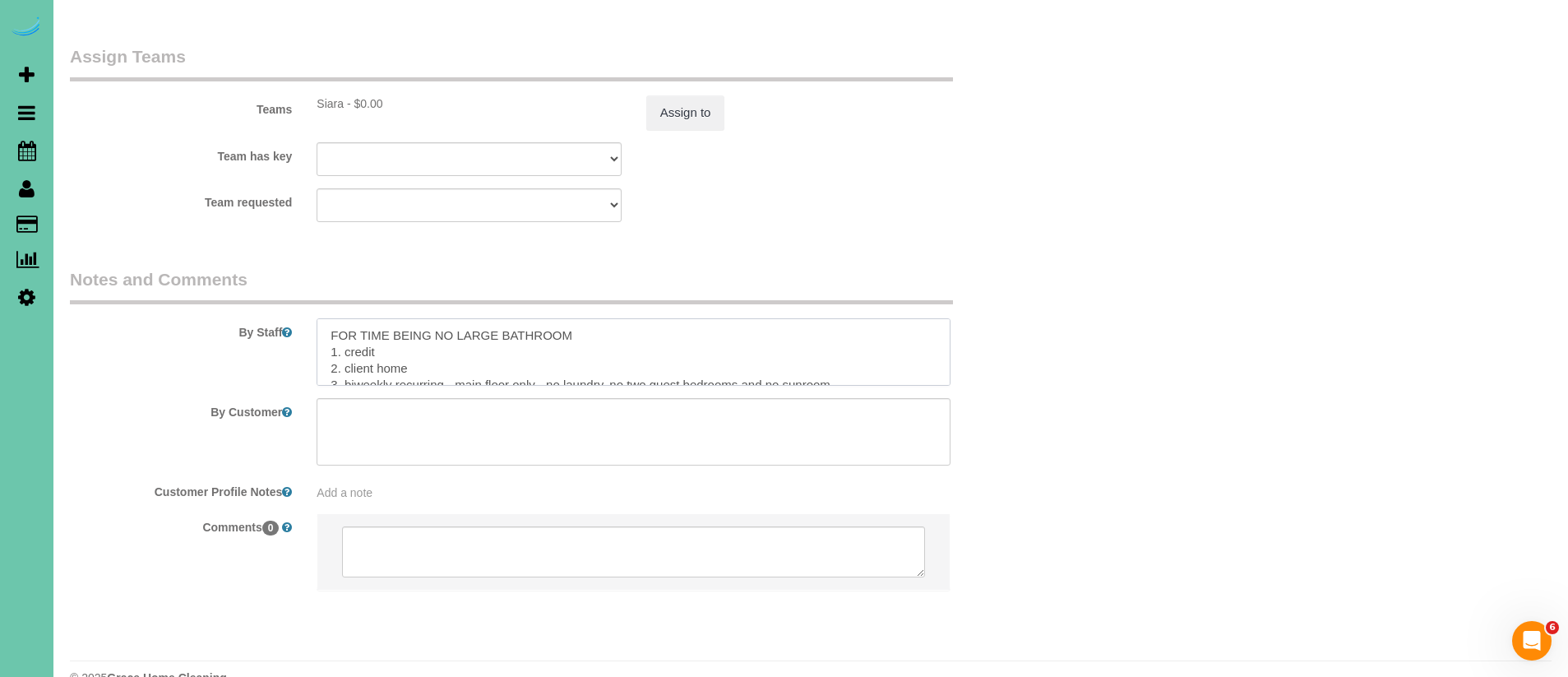
drag, startPoint x: 570, startPoint y: 307, endPoint x: 578, endPoint y: 306, distance: 8.1
click at [570, 318] on textarea at bounding box center [633, 352] width 634 height 67
drag, startPoint x: 580, startPoint y: 304, endPoint x: 321, endPoint y: 304, distance: 259.0
click at [321, 318] on textarea at bounding box center [633, 352] width 634 height 67
click at [324, 318] on textarea at bounding box center [633, 352] width 634 height 67
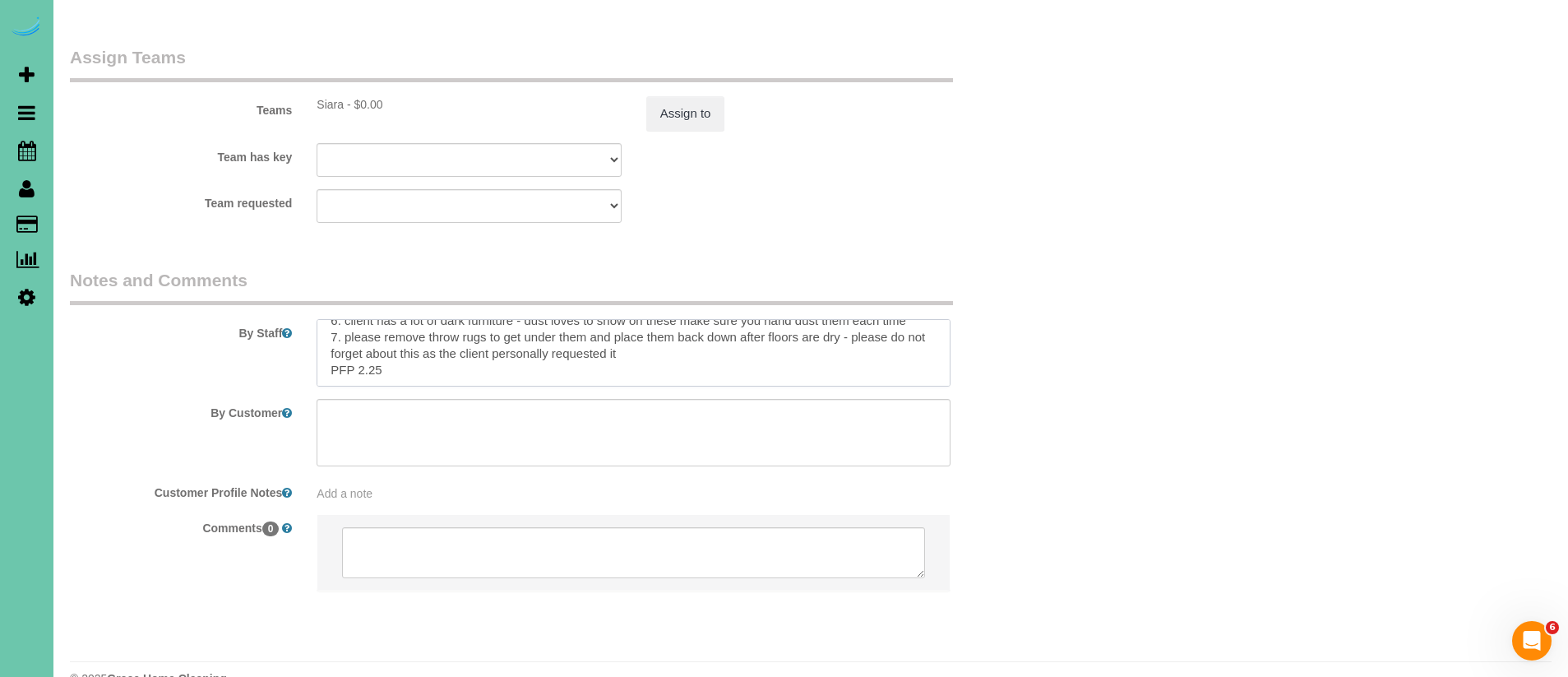
scroll to position [98, 0]
click at [421, 336] on textarea at bounding box center [633, 353] width 634 height 67
type textarea "1. credit 2. client home 3. biweekly recurring - main floor only - no laundry, …"
click at [921, 189] on div "Team requested [GEOGRAPHIC_DATA] Admin Aliyah [GEOGRAPHIC_DATA] [PERSON_NAME] […" at bounding box center [552, 206] width 988 height 34
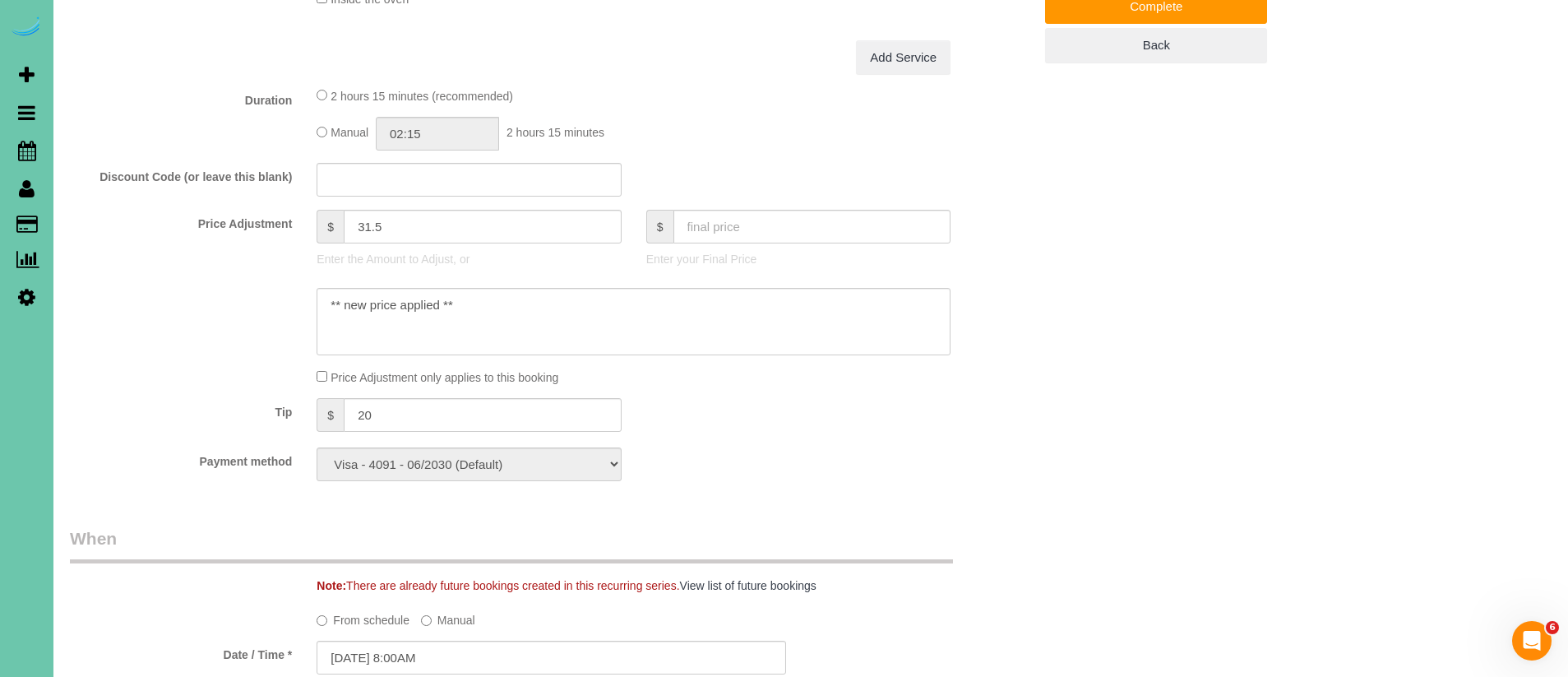
scroll to position [727, 0]
click at [453, 137] on input "02:15" at bounding box center [438, 136] width 124 height 34
type input "02:45"
click at [746, 150] on div "Manual 02:45 2 hours 45 minutes" at bounding box center [633, 136] width 634 height 34
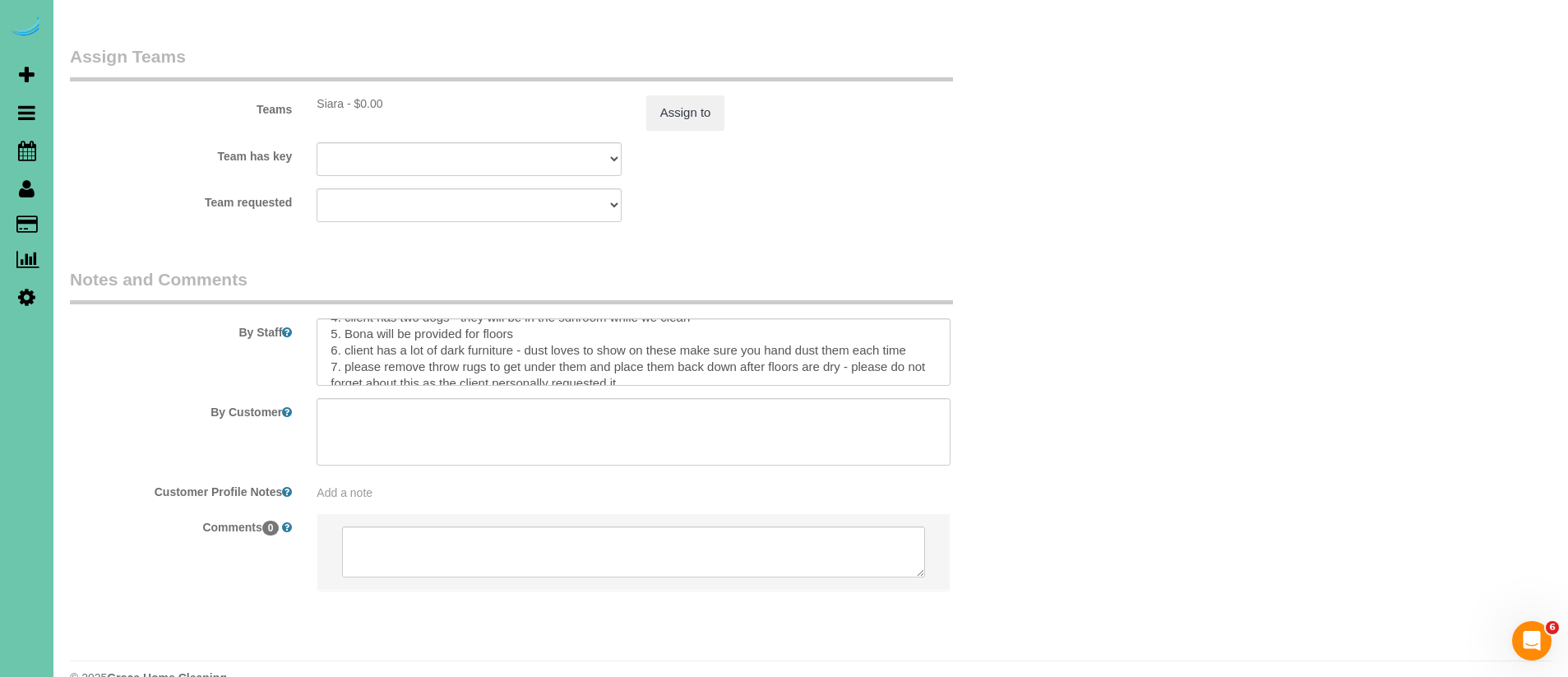
scroll to position [98, 0]
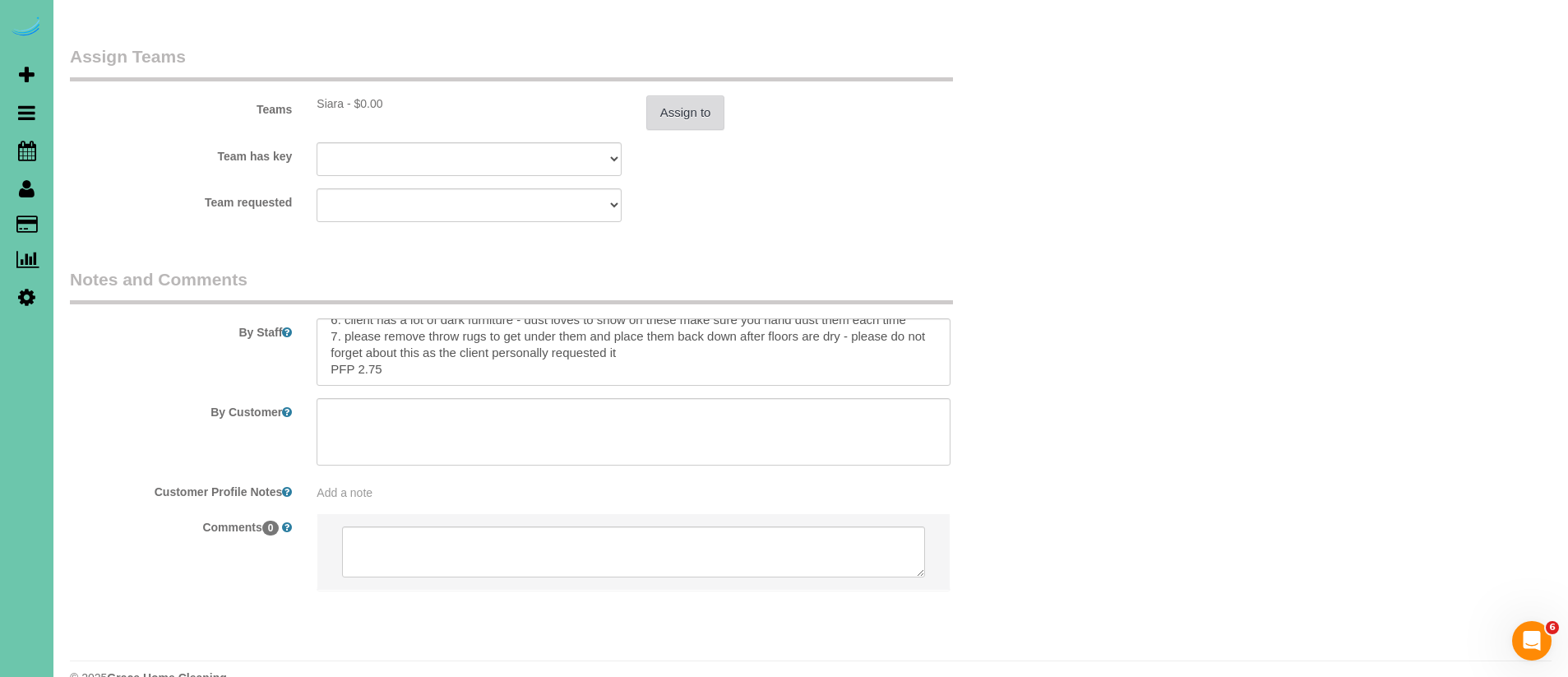
click at [692, 95] on button "Assign to" at bounding box center [685, 112] width 79 height 35
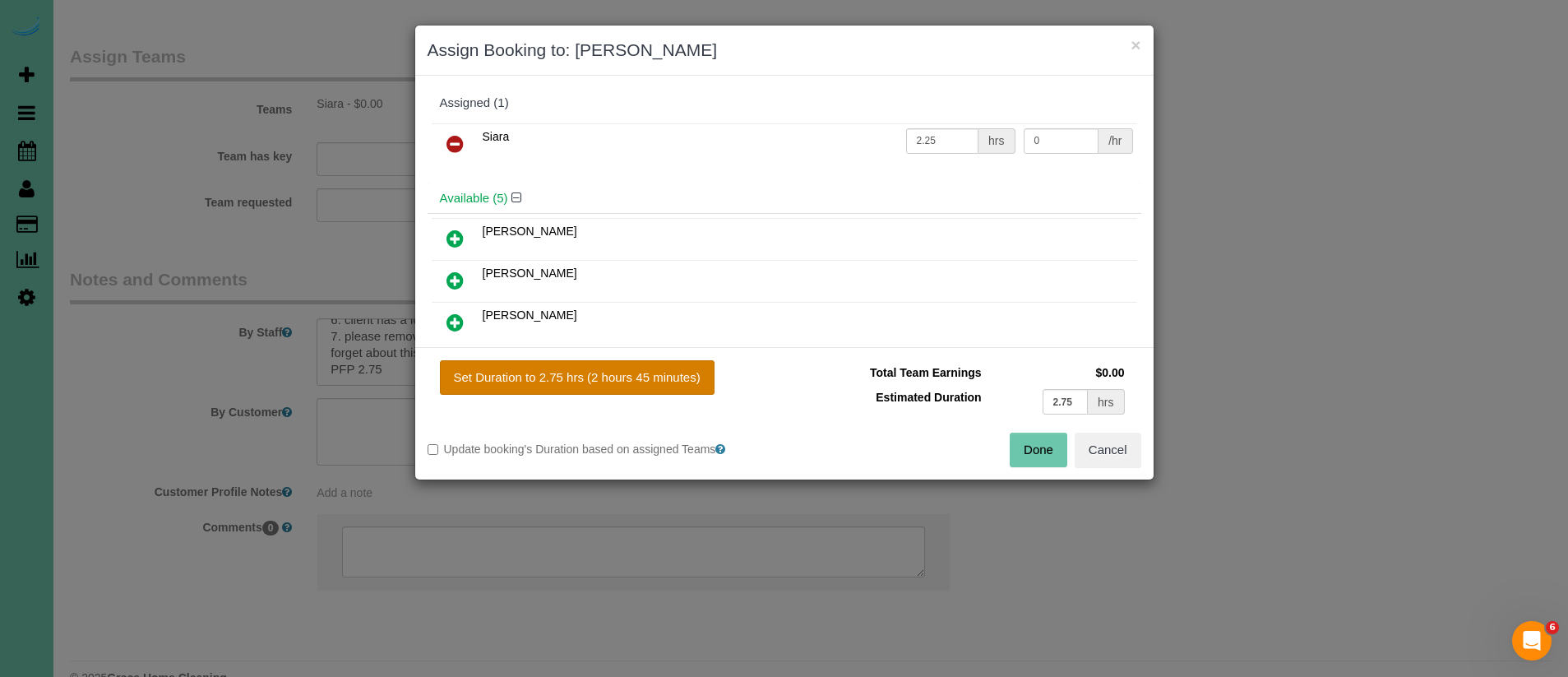
click at [645, 377] on button "Set Duration to 2.75 hrs (2 hours 45 minutes)" at bounding box center [578, 377] width 275 height 35
type input "2.75"
click at [1030, 444] on button "Done" at bounding box center [1039, 450] width 58 height 35
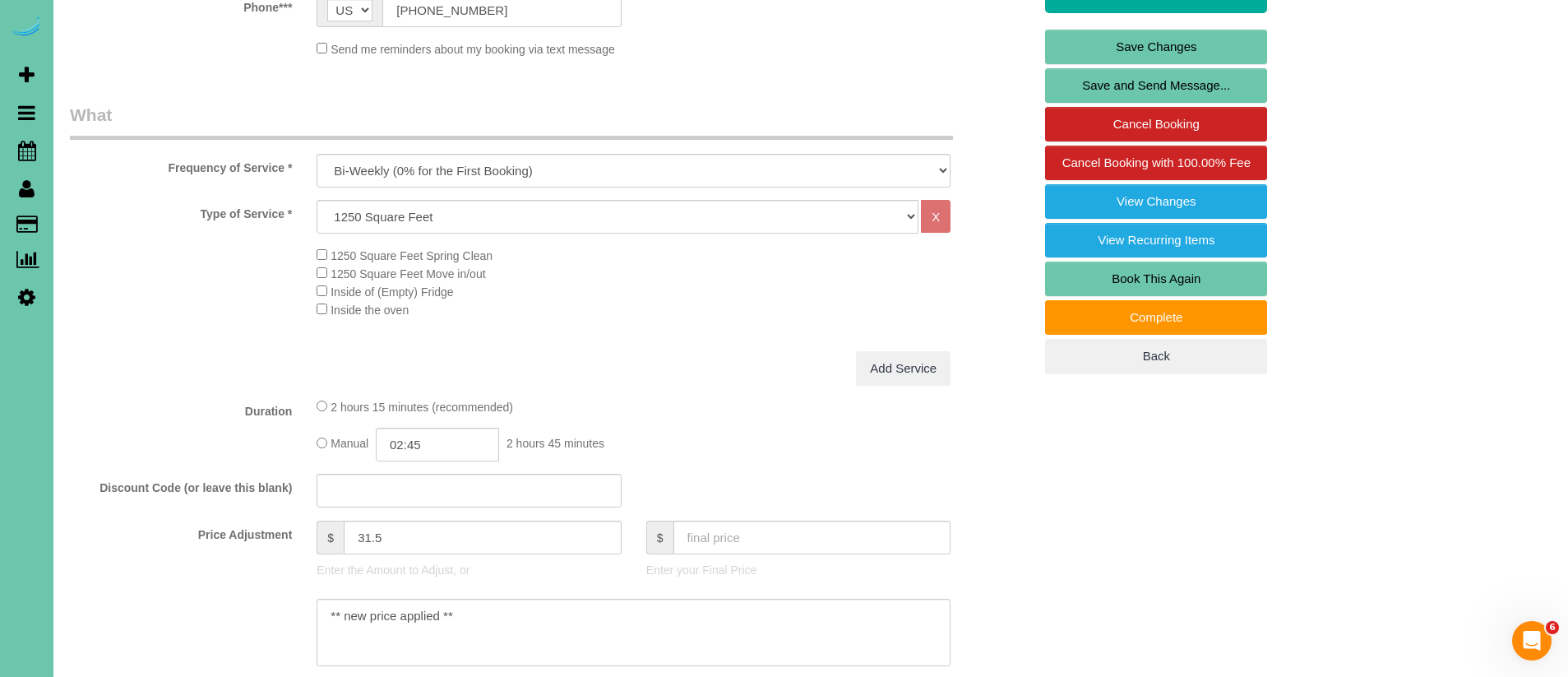
scroll to position [0, 0]
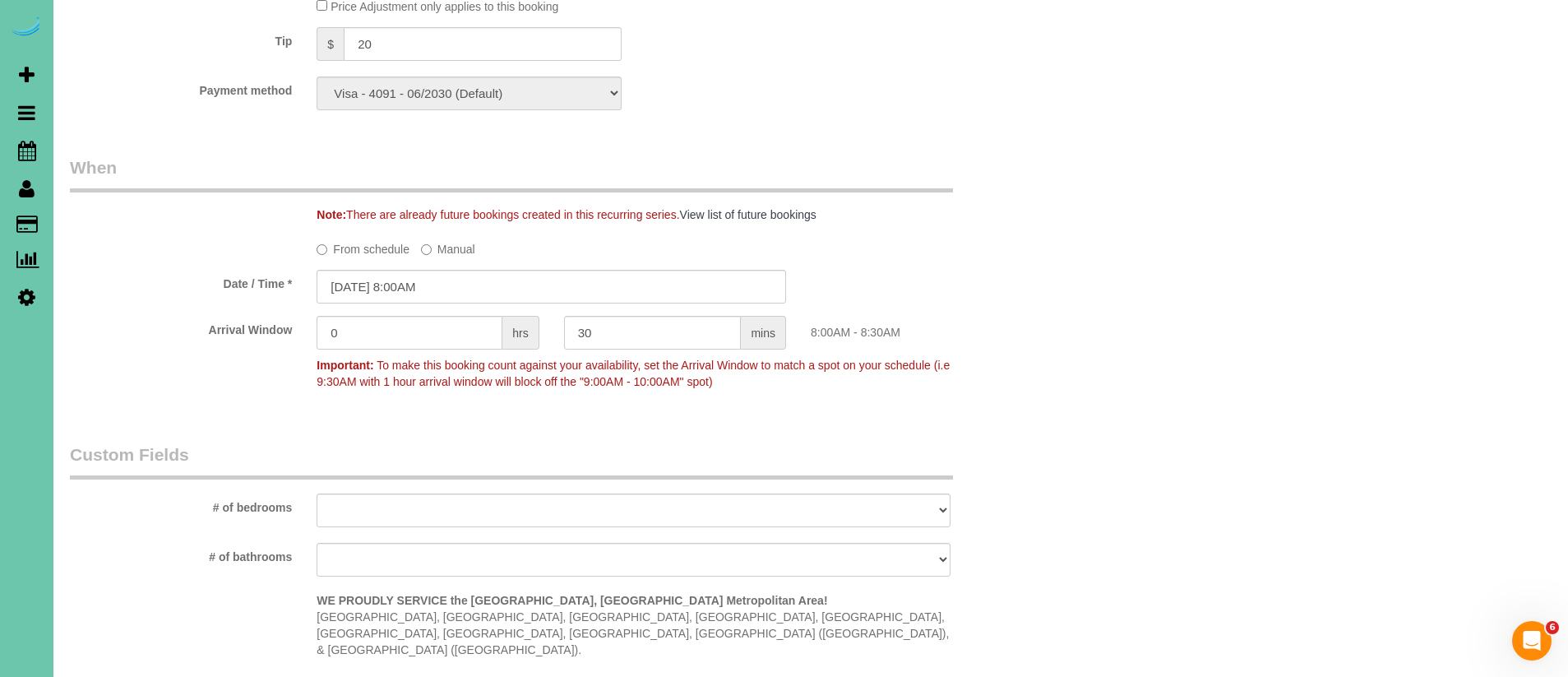
scroll to position [1031, 0]
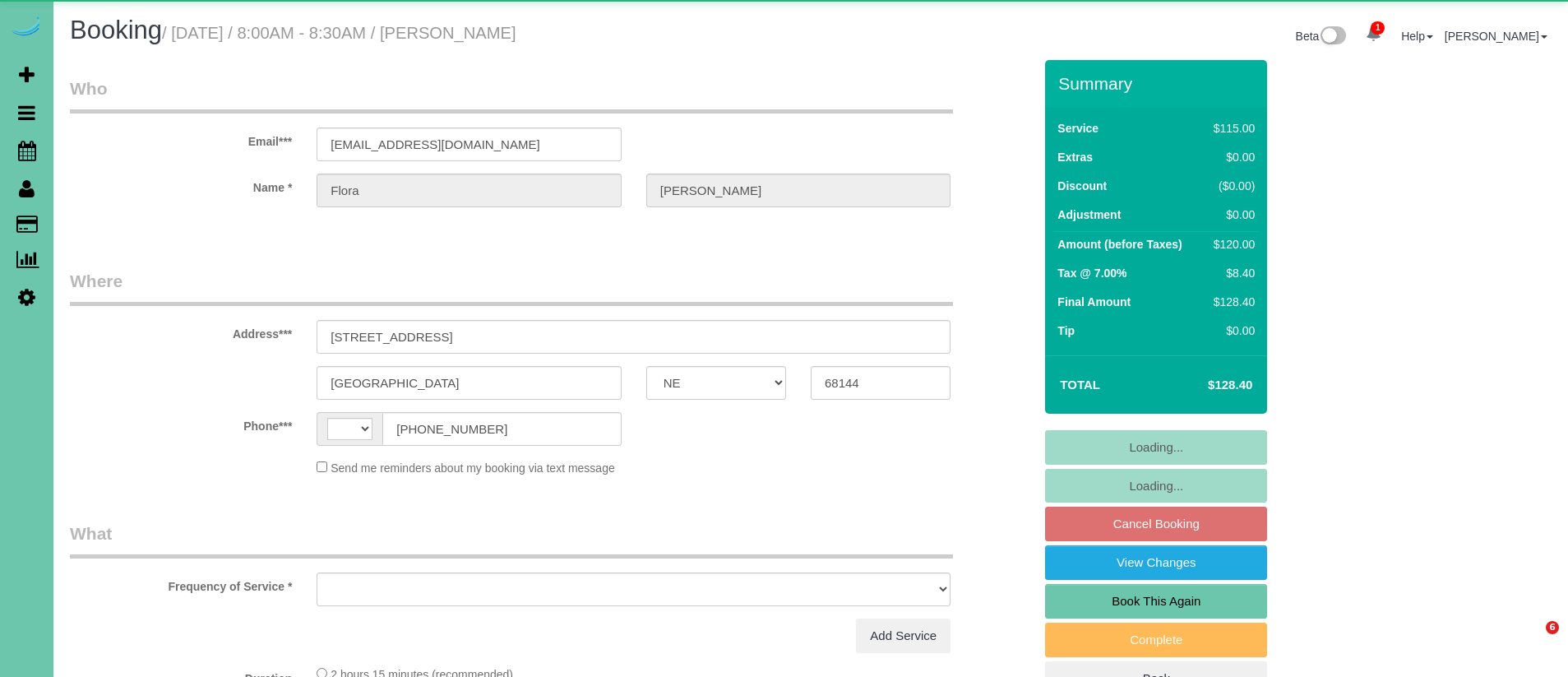
select select "NE"
select select "string:[GEOGRAPHIC_DATA]"
select select "object:655"
select select "string:fspay-44cc49dc-e9d8-4851-8328-d1f2528b3465"
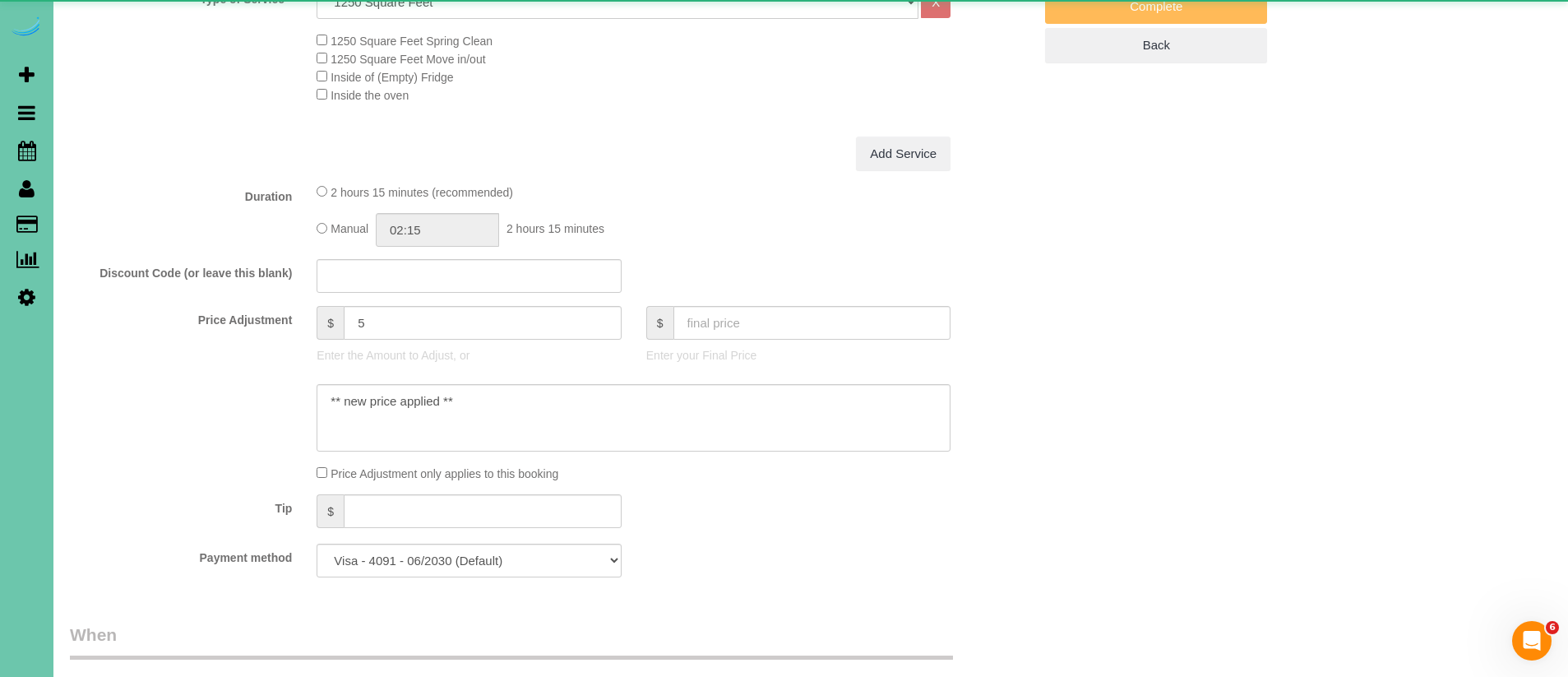
select select "object:913"
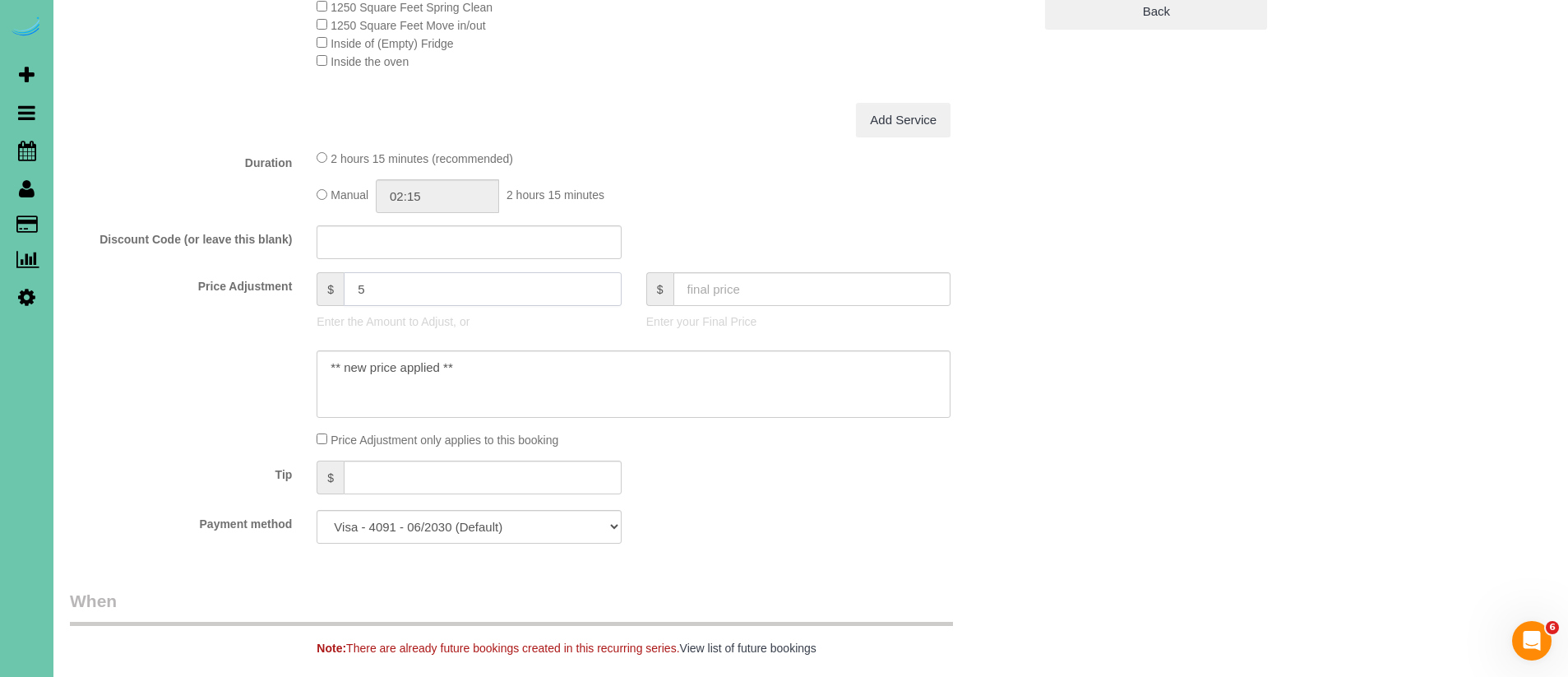
drag, startPoint x: 383, startPoint y: 296, endPoint x: 321, endPoint y: 291, distance: 62.2
click at [321, 291] on div "$ 5" at bounding box center [469, 289] width 304 height 34
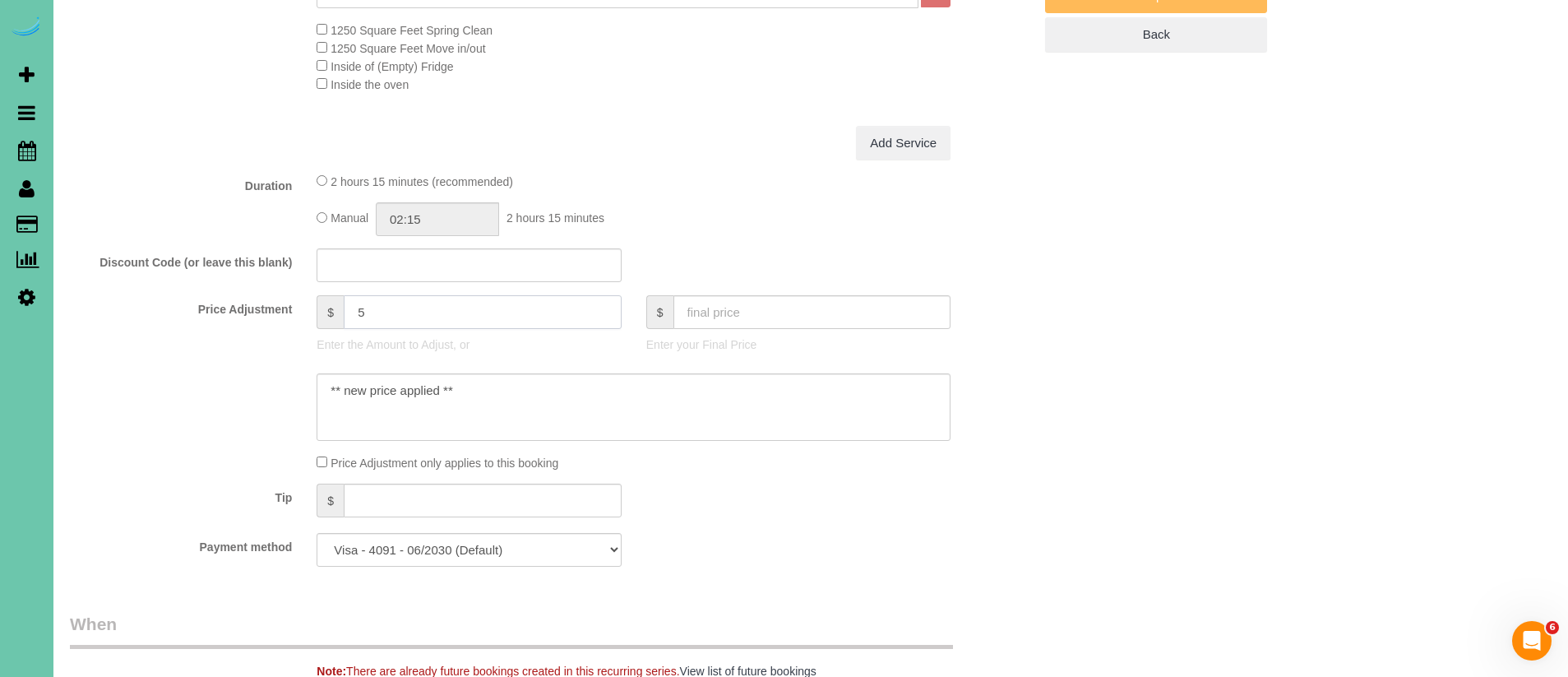
scroll to position [642, 0]
click at [624, 123] on div "Type of Service * Hourly 2.5 Hour Custom Clean 3.5 Hour Custom Clean commercial…" at bounding box center [552, 51] width 963 height 151
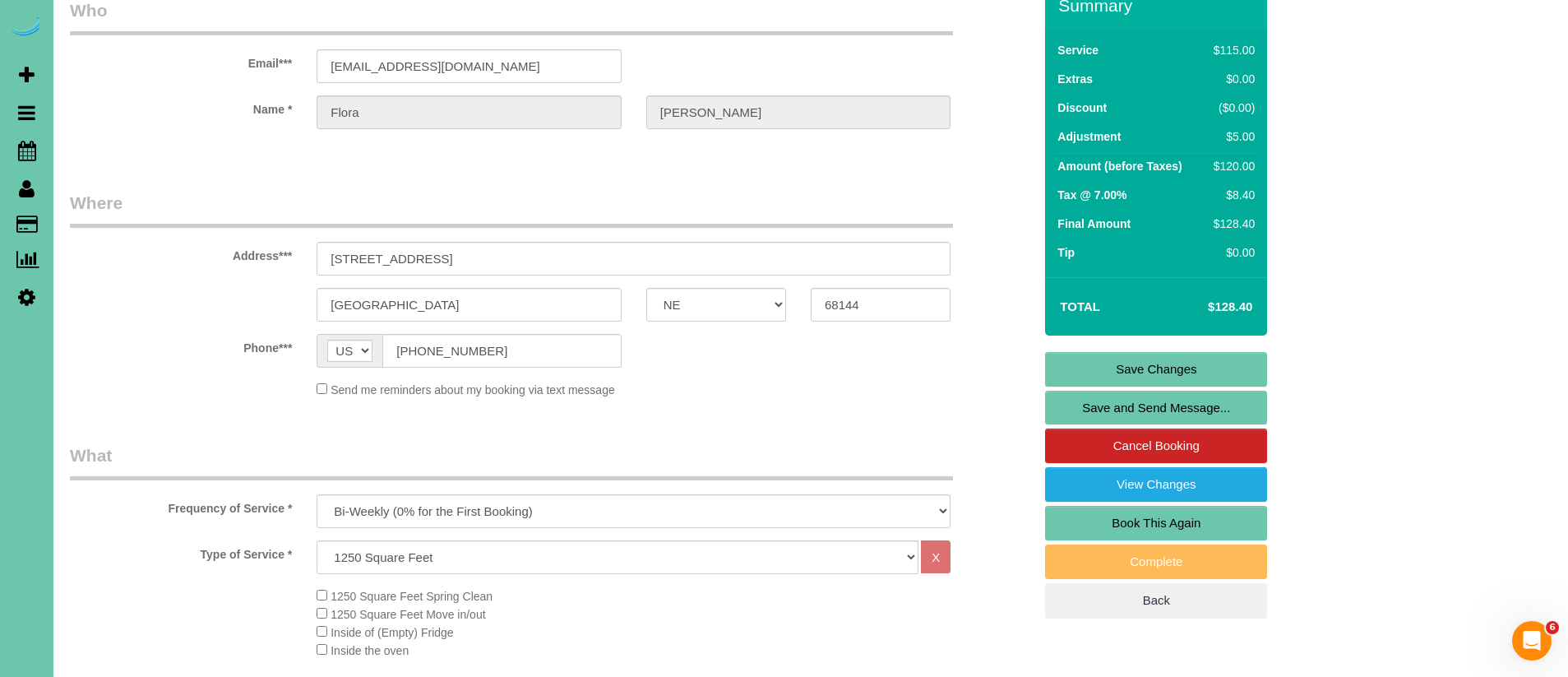
scroll to position [0, 0]
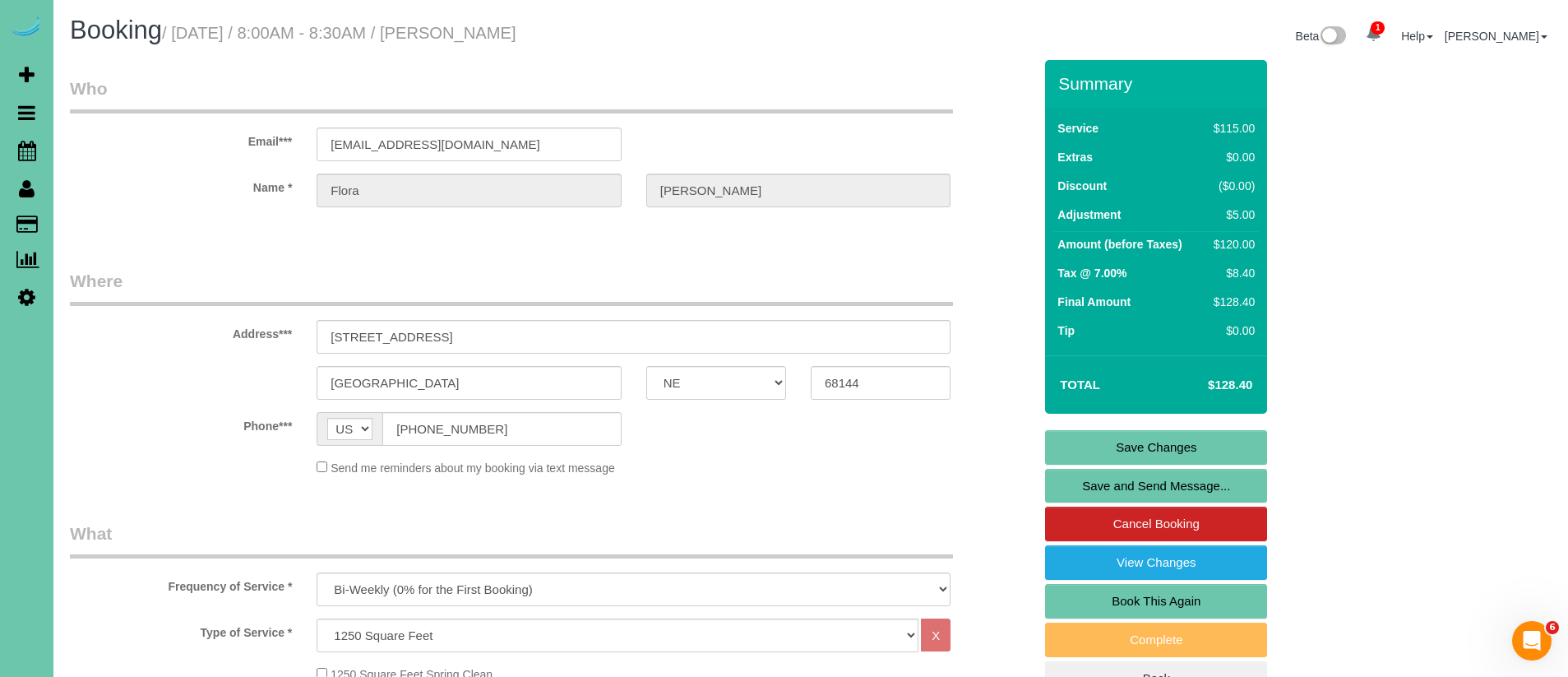
type input "31.5"
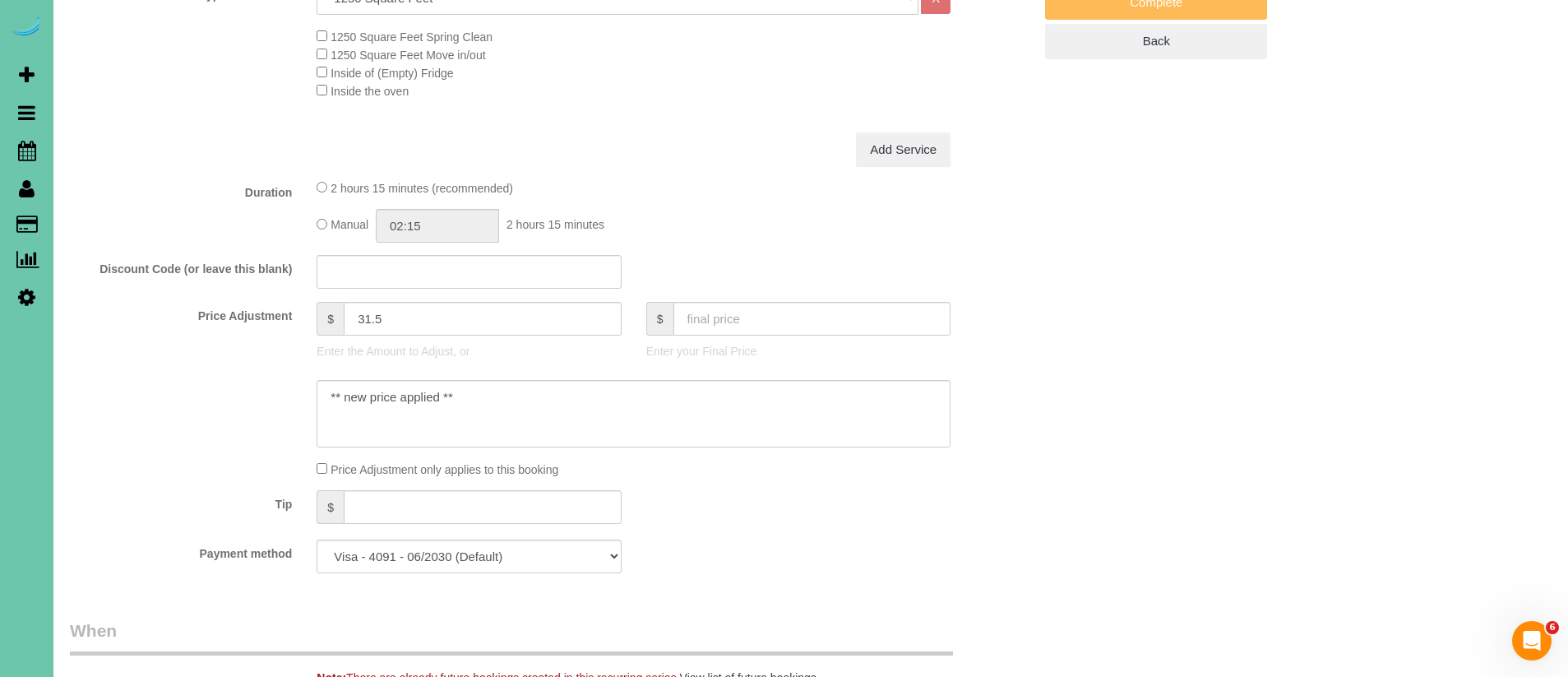
scroll to position [598, 0]
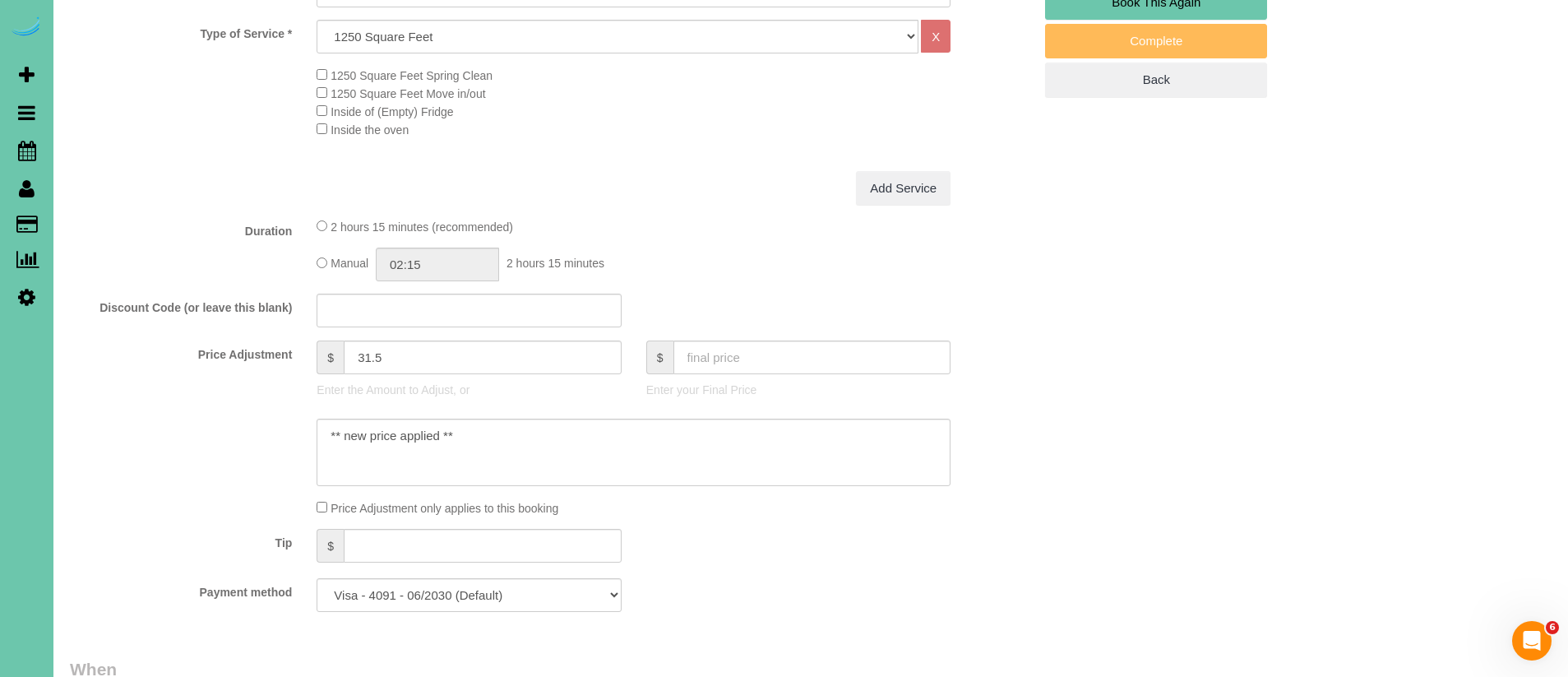
click at [327, 266] on div "Manual 02:15 2 hours 15 minutes" at bounding box center [633, 264] width 634 height 34
click at [438, 265] on input "02:15" at bounding box center [438, 264] width 124 height 34
type input "02:45"
click at [657, 169] on div "Type of Service * Hourly 2.5 Hour Custom Clean 3.5 Hour Custom Clean commercial…" at bounding box center [552, 95] width 963 height 151
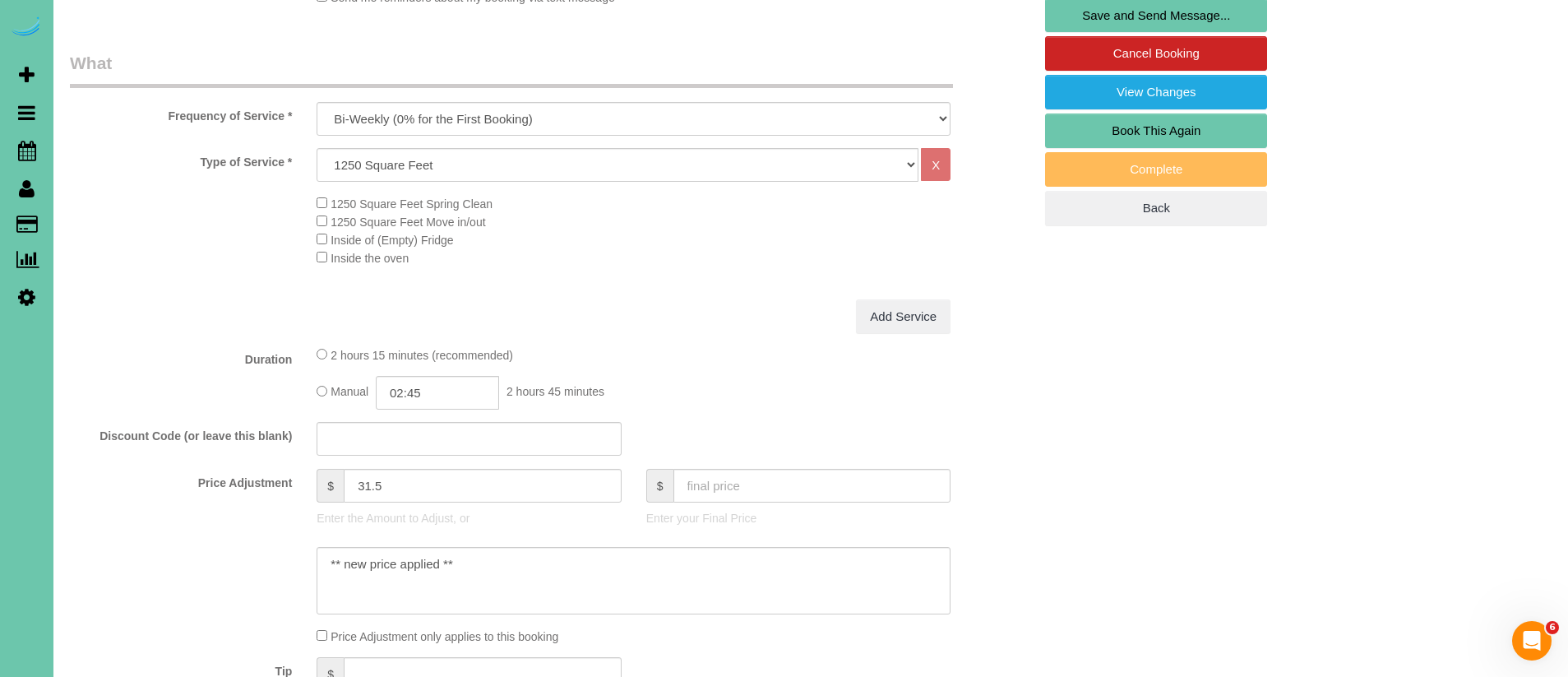
scroll to position [479, 0]
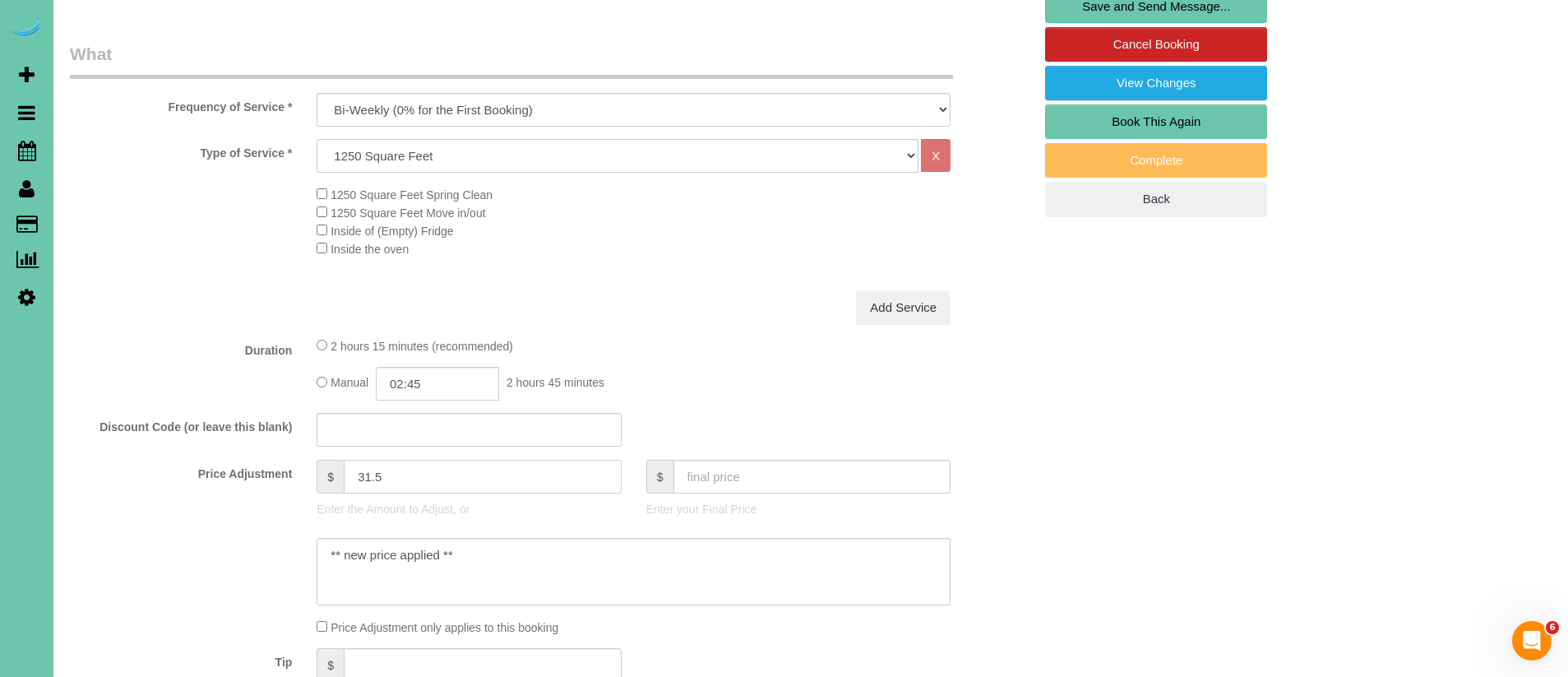
click at [438, 480] on input "31.5" at bounding box center [482, 476] width 278 height 34
type input "31"
click at [694, 300] on div "Add Service" at bounding box center [634, 307] width 659 height 35
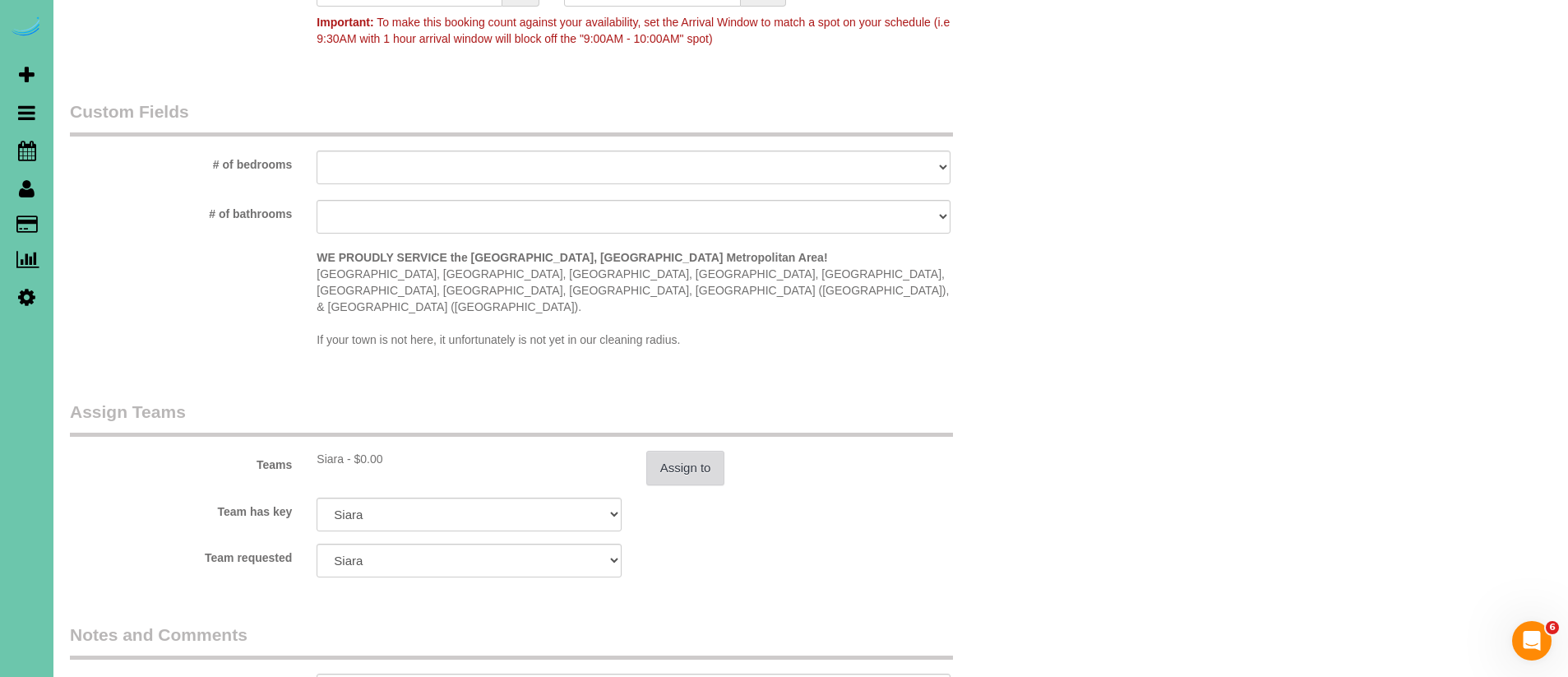
scroll to position [1445, 0]
click at [697, 449] on button "Assign to" at bounding box center [685, 466] width 79 height 35
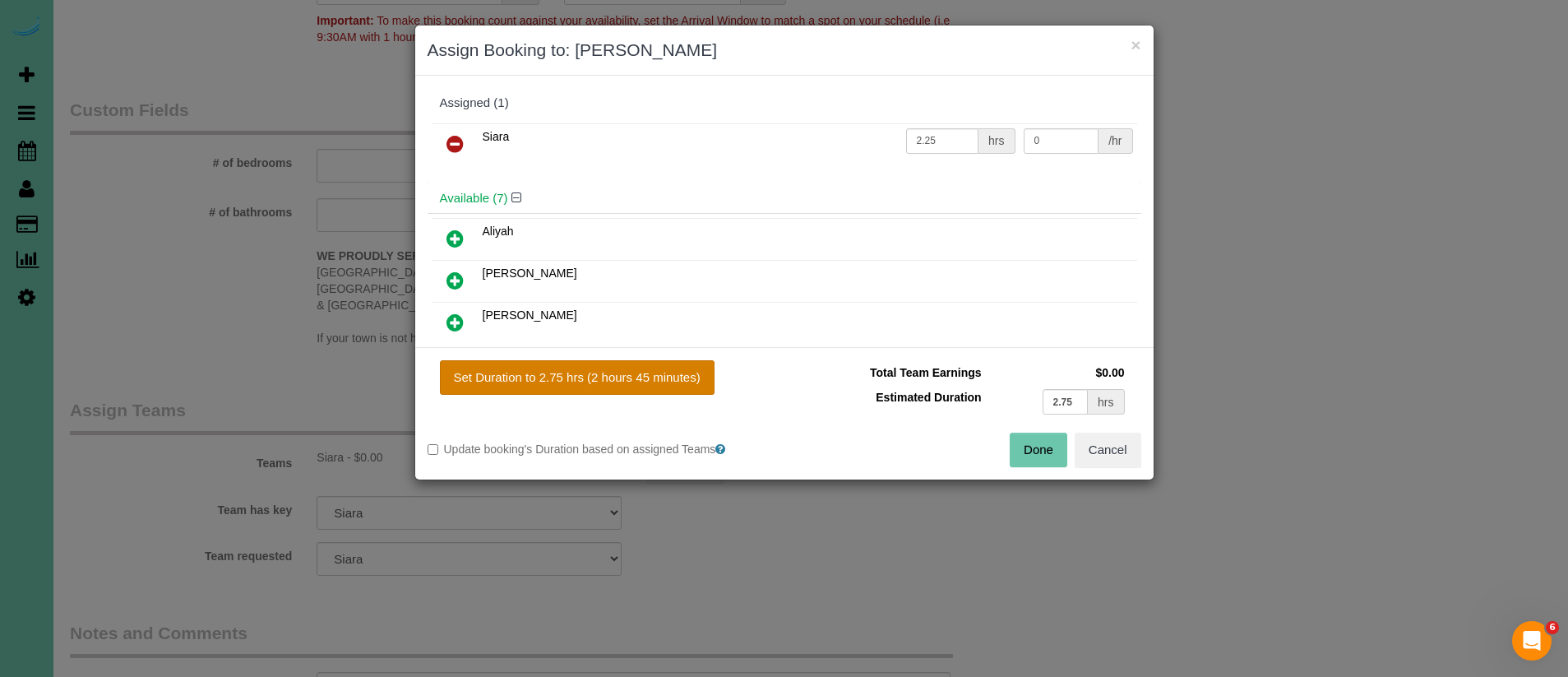
drag, startPoint x: 647, startPoint y: 379, endPoint x: 859, endPoint y: 393, distance: 212.5
click at [647, 379] on button "Set Duration to 2.75 hrs (2 hours 45 minutes)" at bounding box center [578, 377] width 275 height 35
type input "2.75"
click at [1024, 450] on button "Done" at bounding box center [1039, 450] width 58 height 35
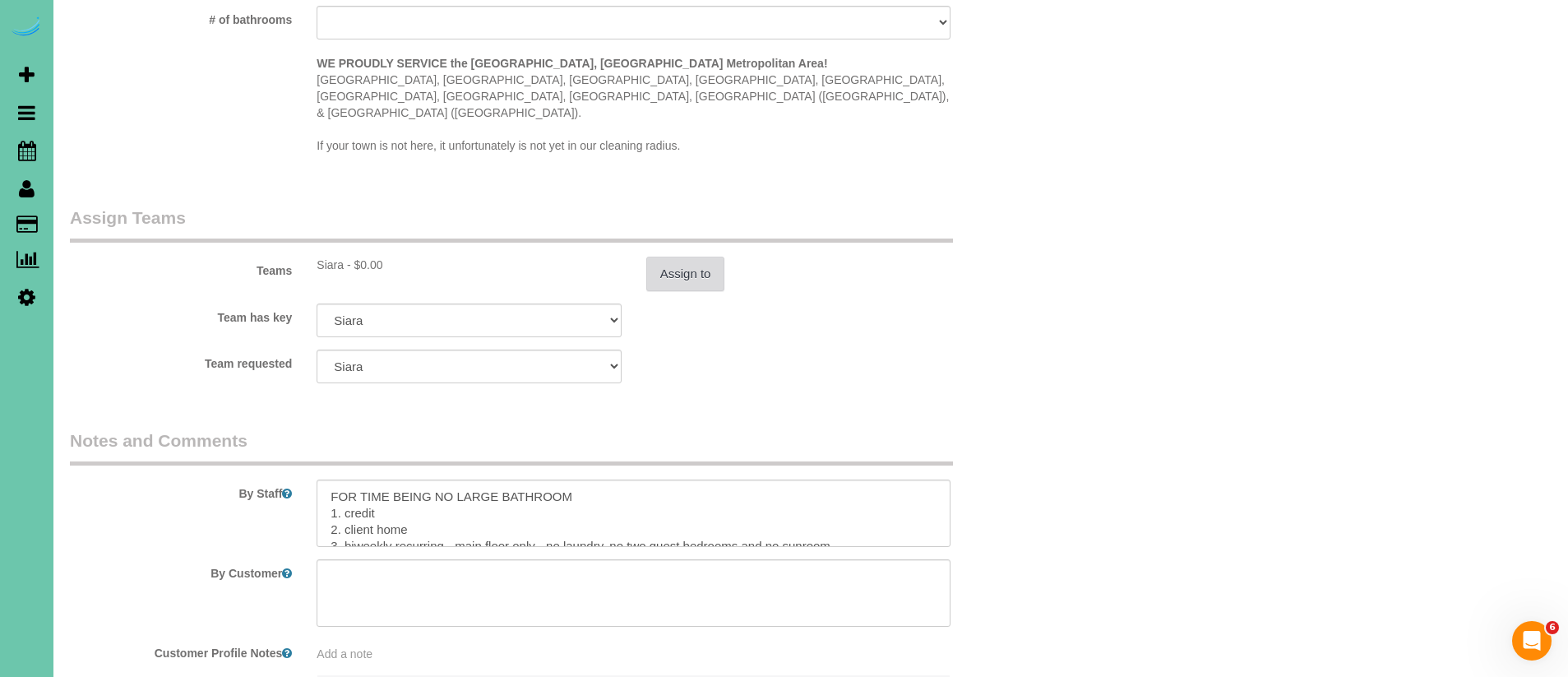
scroll to position [1798, 0]
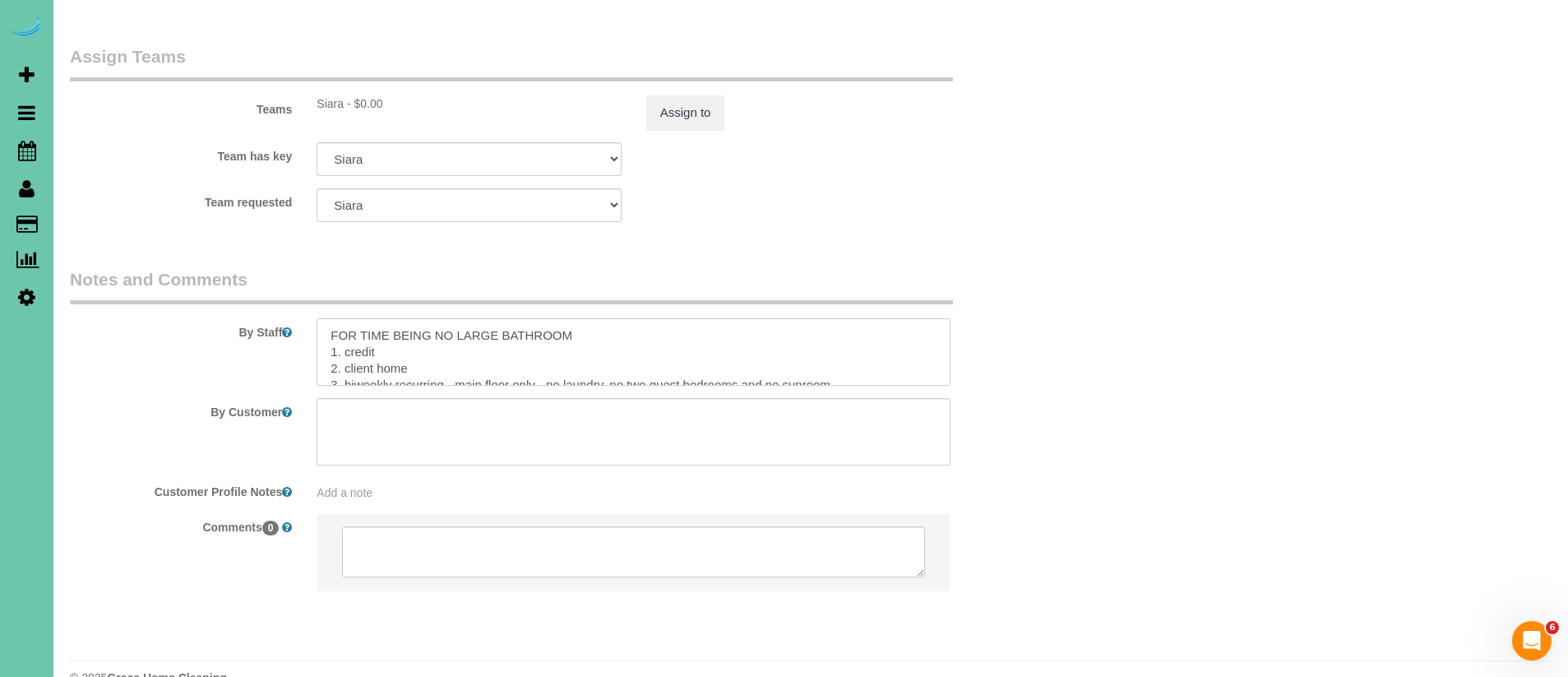
drag, startPoint x: 569, startPoint y: 305, endPoint x: 226, endPoint y: 304, distance: 343.0
click at [226, 304] on div "By Staff" at bounding box center [552, 326] width 988 height 118
click at [319, 318] on textarea at bounding box center [633, 352] width 634 height 67
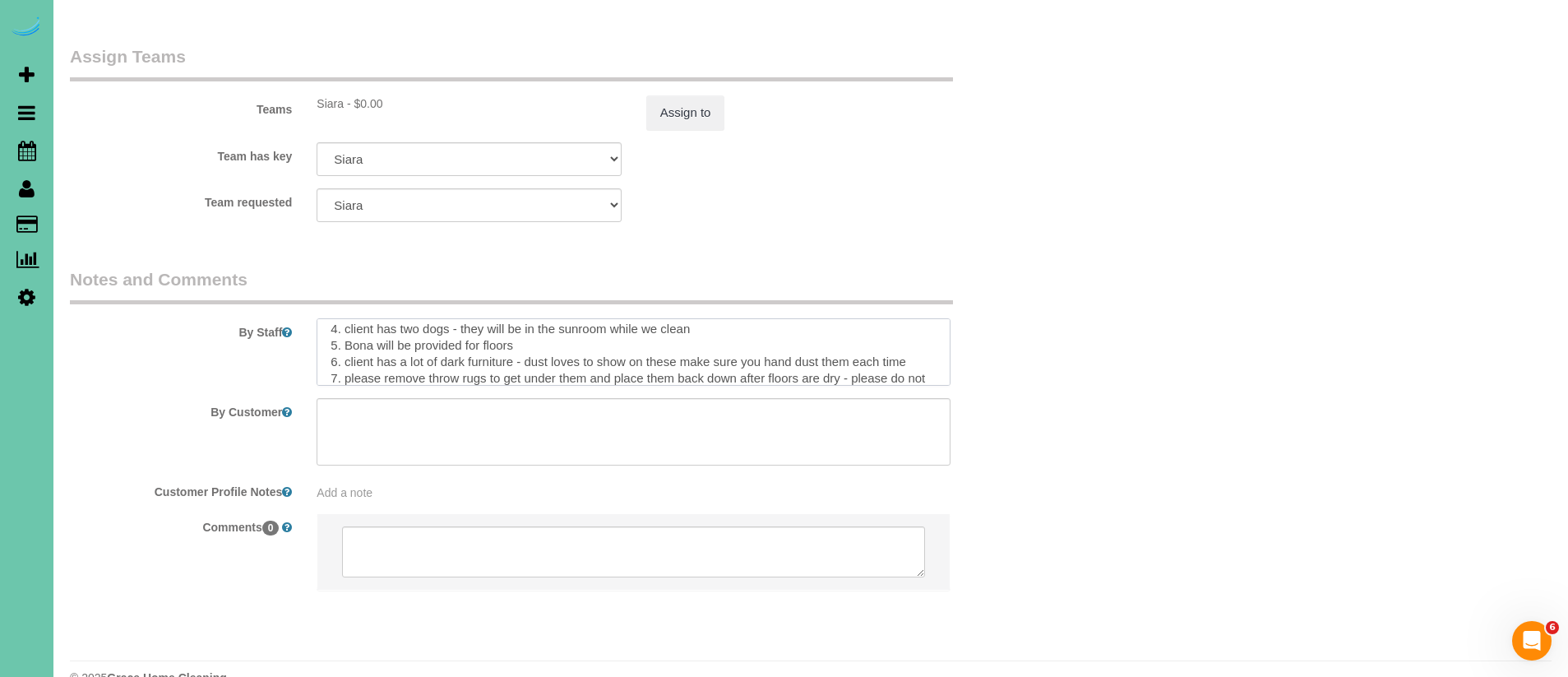
scroll to position [98, 0]
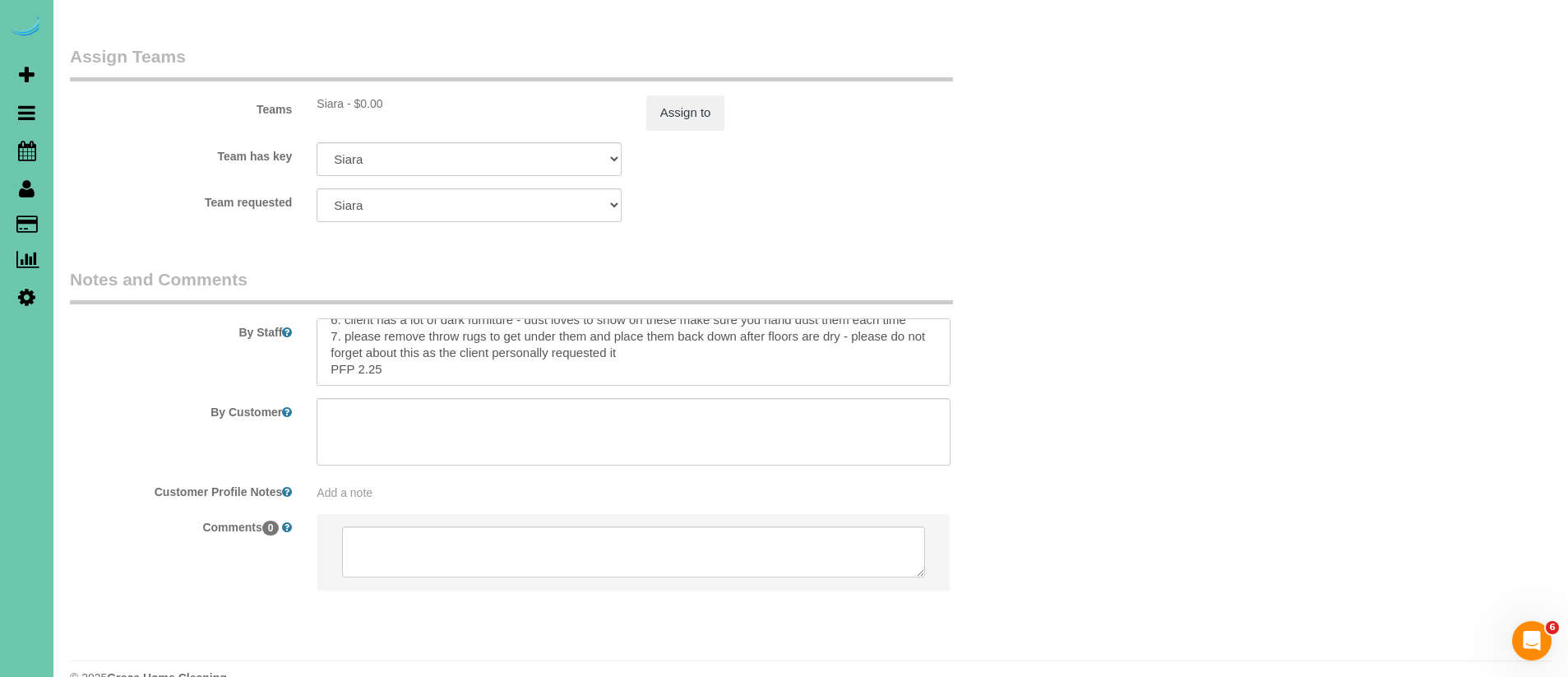
click at [412, 342] on textarea at bounding box center [633, 352] width 634 height 67
type textarea "1. credit 2. client home 3. biweekly recurring - main floor only - no laundry, …"
click at [950, 188] on div "Team requested [GEOGRAPHIC_DATA] Admin Aliyah [GEOGRAPHIC_DATA] [PERSON_NAME] […" at bounding box center [552, 205] width 988 height 34
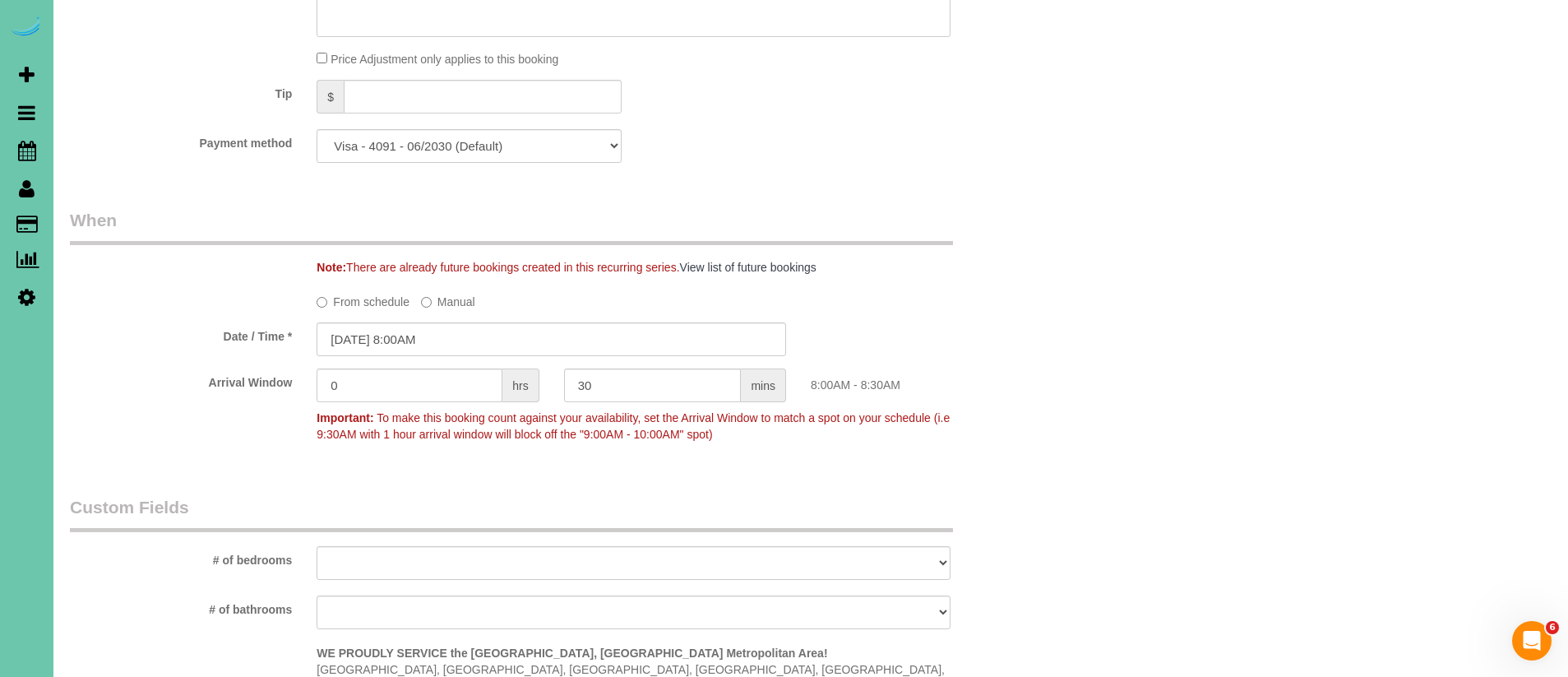
scroll to position [0, 0]
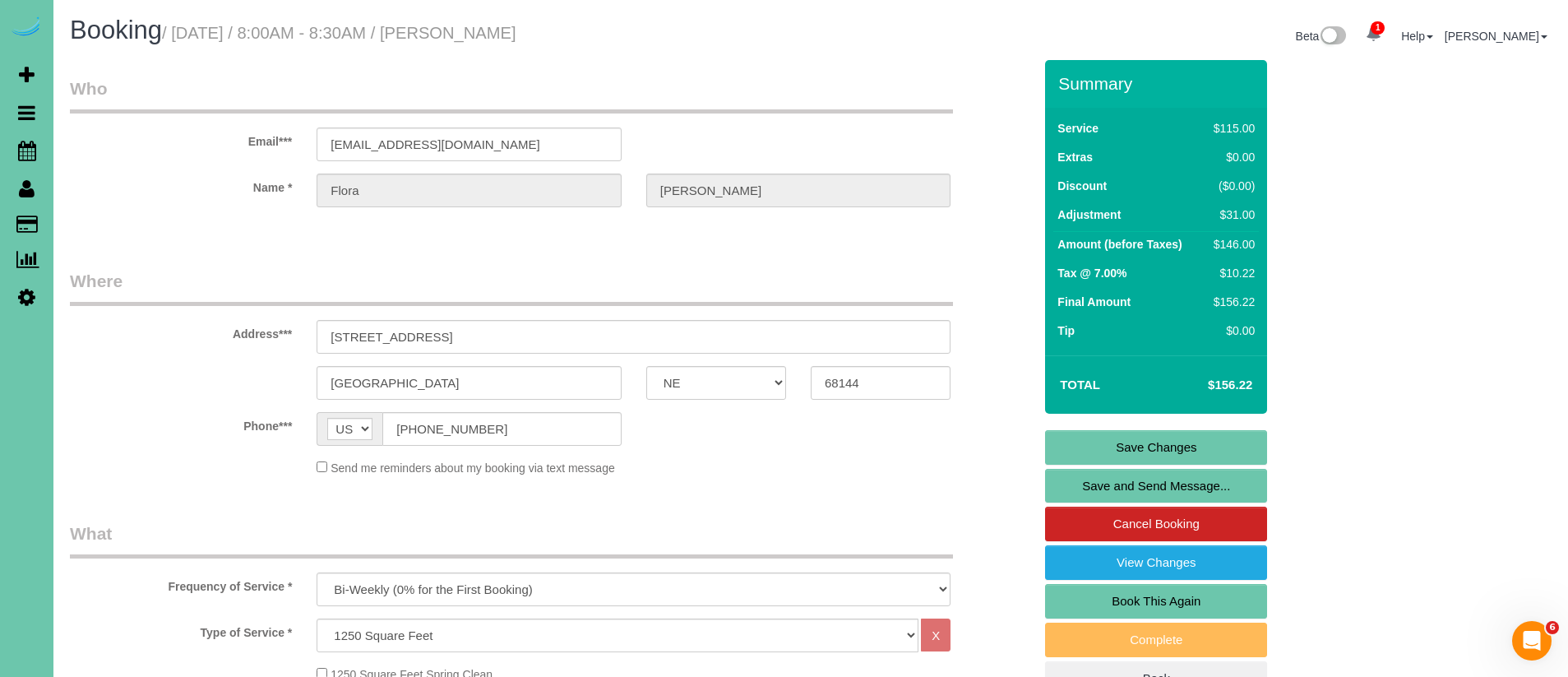
click at [1226, 442] on link "Save Changes" at bounding box center [1156, 447] width 222 height 35
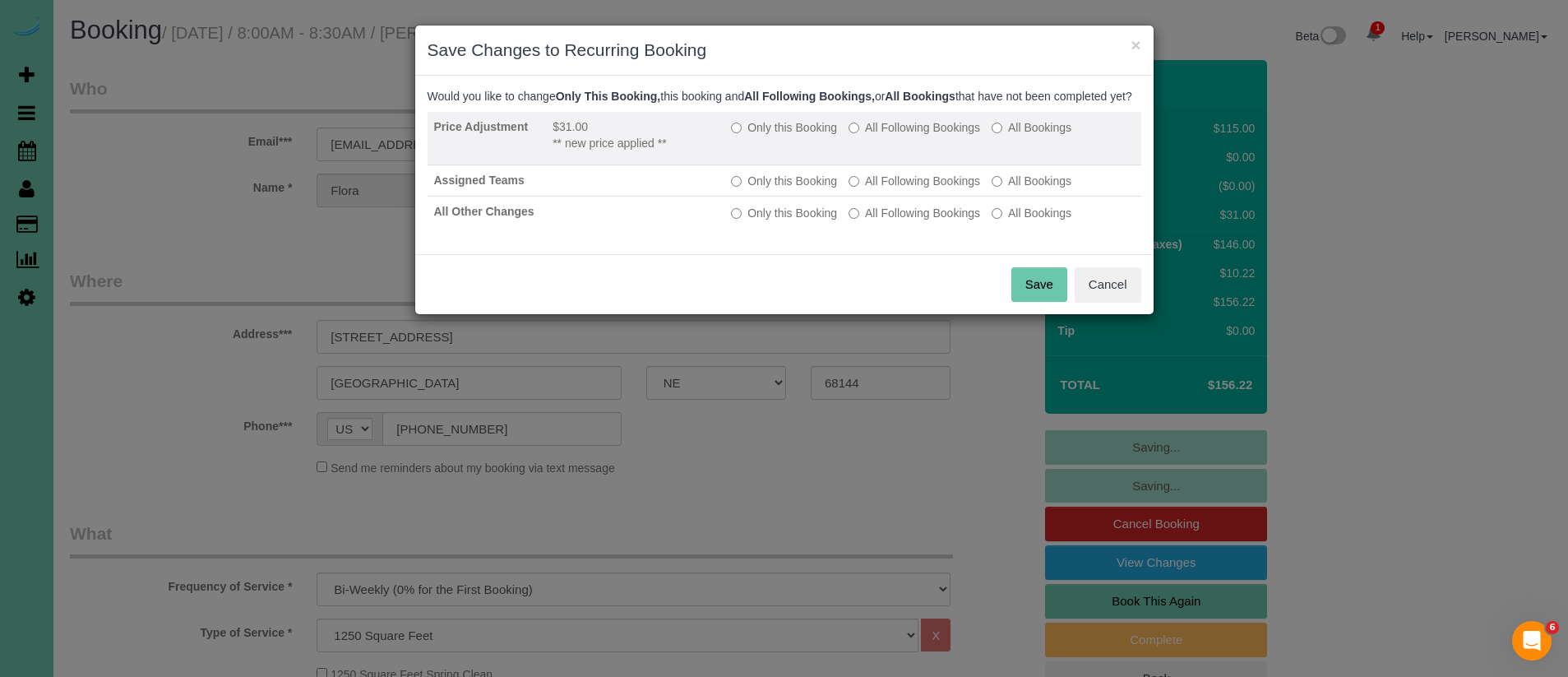
click at [891, 136] on label "All Following Bookings" at bounding box center [914, 127] width 131 height 16
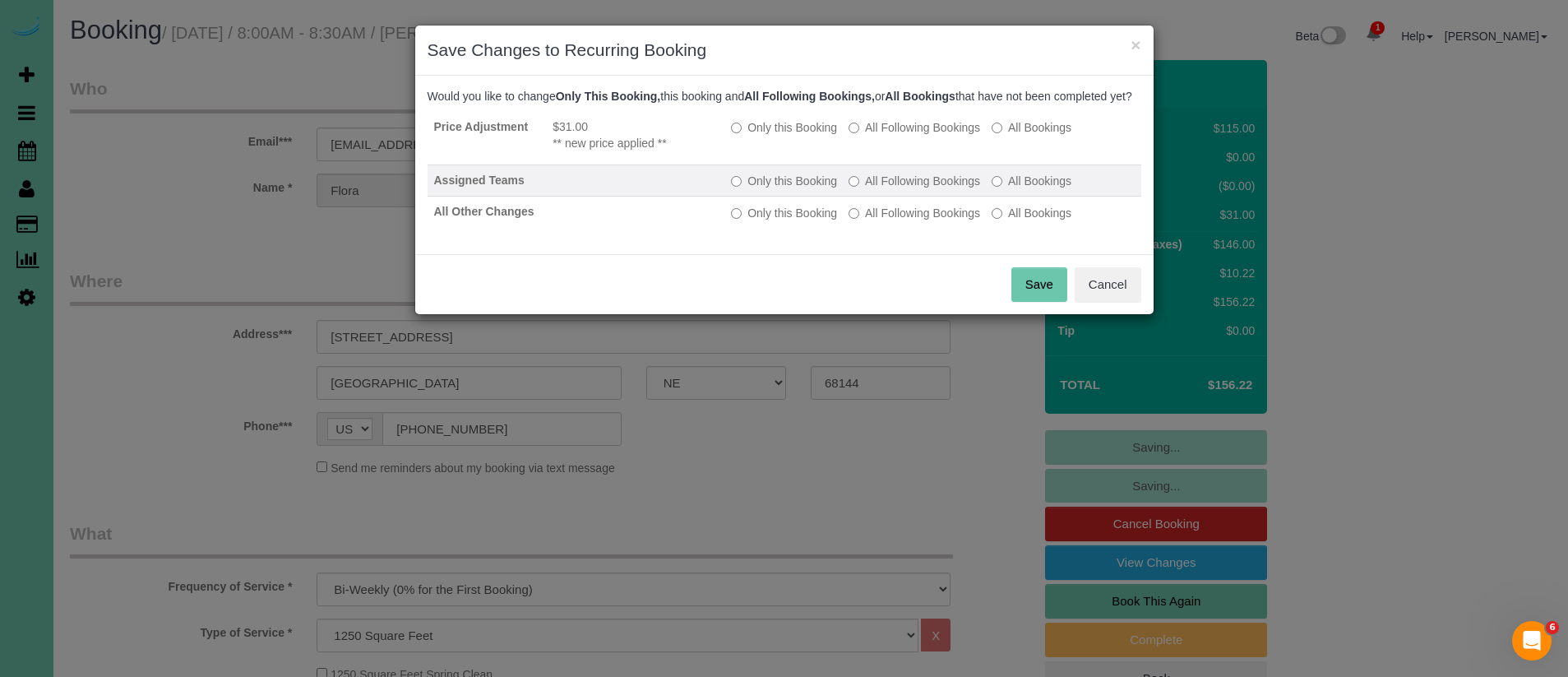
click at [889, 189] on label "All Following Bookings" at bounding box center [914, 181] width 131 height 16
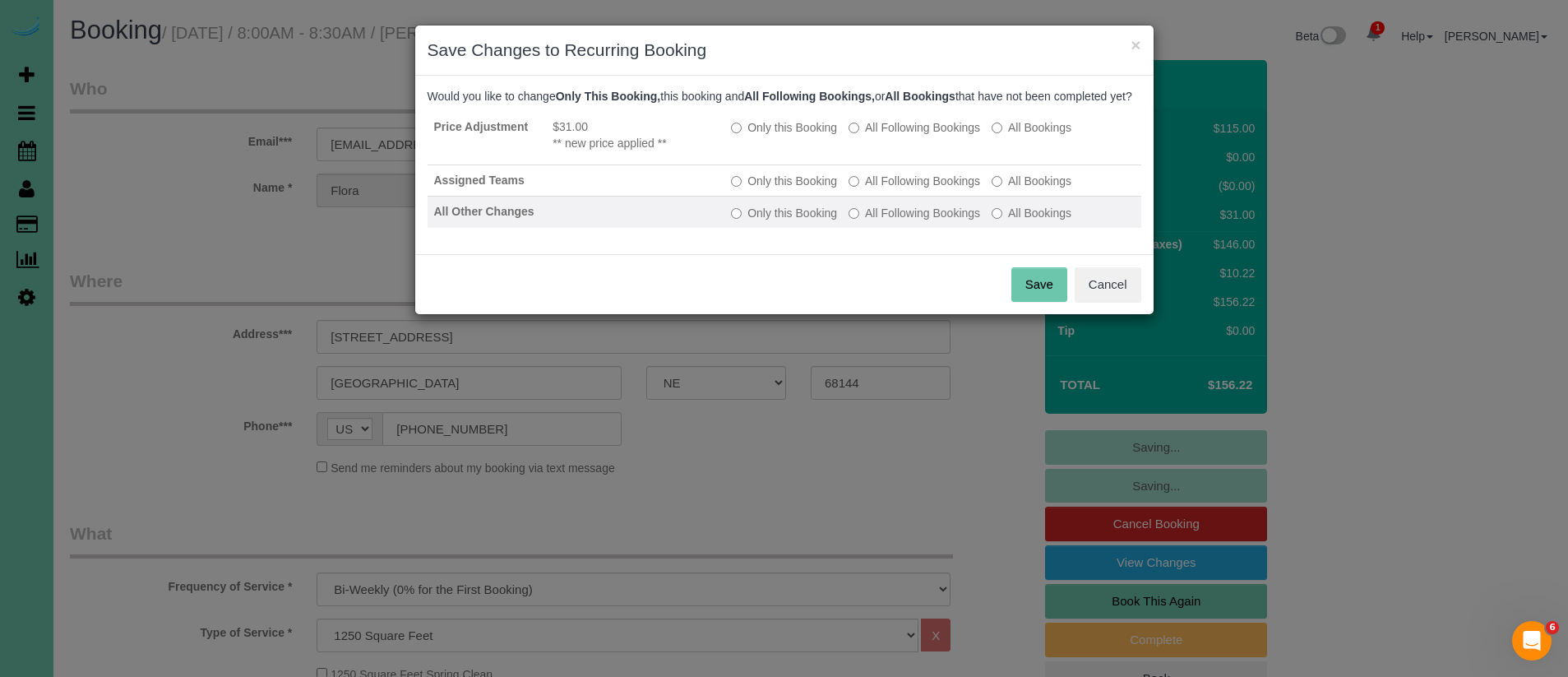
drag, startPoint x: 890, startPoint y: 201, endPoint x: 908, endPoint y: 228, distance: 32.4
click at [890, 189] on label "All Following Bookings" at bounding box center [914, 181] width 131 height 16
click at [899, 221] on label "All Following Bookings" at bounding box center [914, 213] width 131 height 16
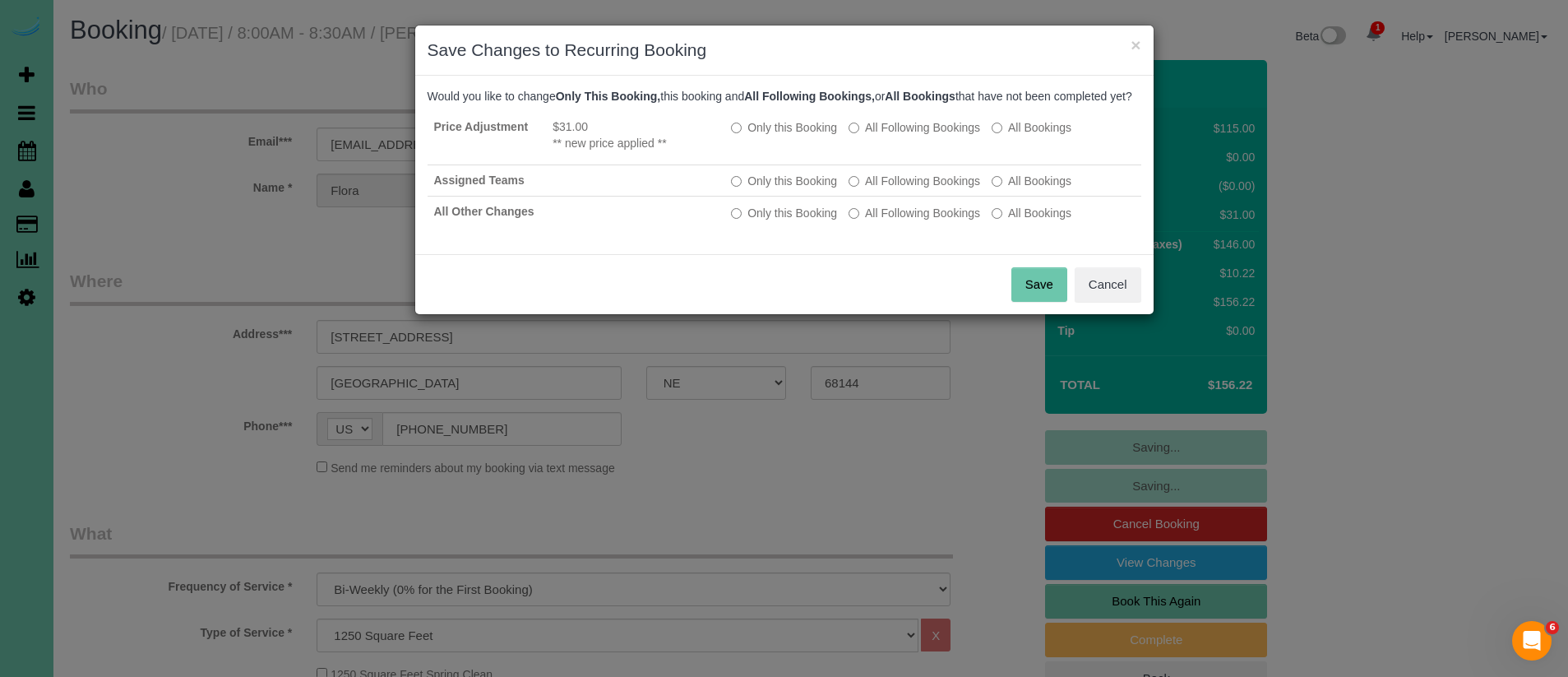
click at [1027, 299] on button "Save" at bounding box center [1040, 284] width 56 height 35
